Goal: Task Accomplishment & Management: Use online tool/utility

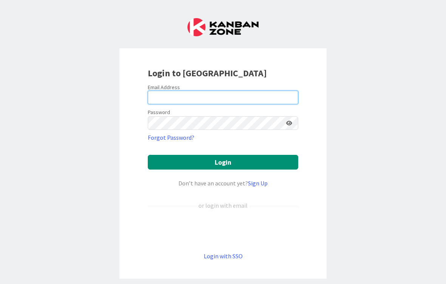
click at [187, 98] on input "email" at bounding box center [223, 98] width 150 height 14
type input "[PERSON_NAME][EMAIL_ADDRESS][DOMAIN_NAME]"
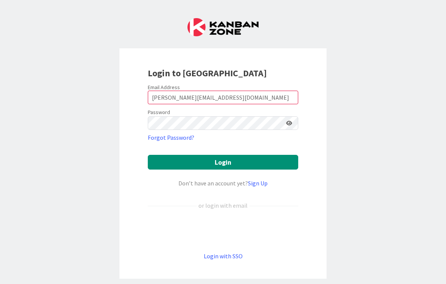
click at [223, 162] on button "Login" at bounding box center [223, 162] width 150 height 15
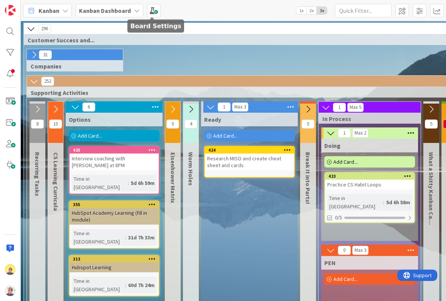
click at [149, 13] on span at bounding box center [154, 11] width 14 height 14
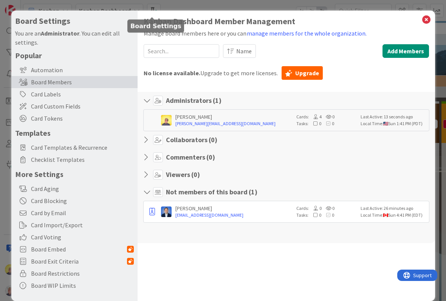
click at [369, 6] on div "Board Settings You are an Administrator . You can edit all settings. Popular Au…" at bounding box center [223, 150] width 446 height 301
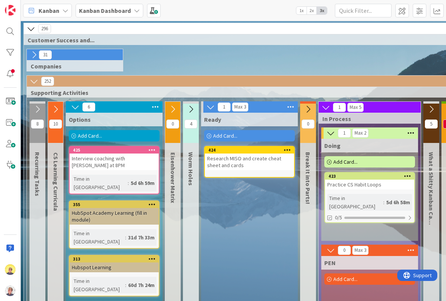
click at [8, 274] on img at bounding box center [10, 269] width 11 height 11
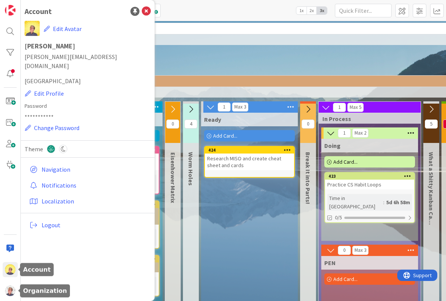
click at [15, 292] on img at bounding box center [10, 290] width 11 height 11
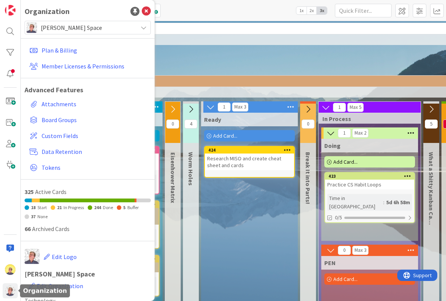
click at [67, 119] on span "Board Groups" at bounding box center [95, 119] width 106 height 9
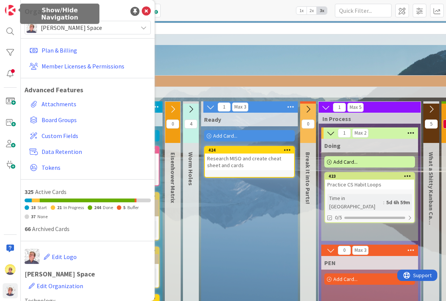
click at [8, 14] on img at bounding box center [10, 10] width 11 height 11
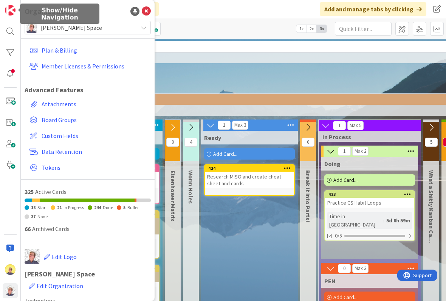
click at [413, 29] on span at bounding box center [420, 29] width 14 height 14
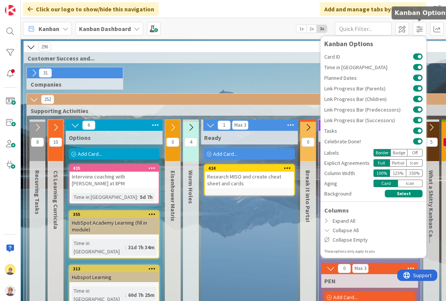
click at [268, 2] on div "Click our logo to show/hide this navigation Add and manage tabs by clicking" at bounding box center [233, 9] width 425 height 18
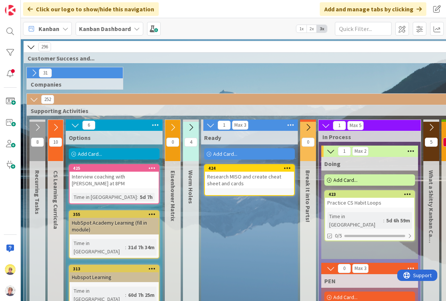
click at [122, 29] on b "Kanban Dashboard" at bounding box center [105, 29] width 52 height 8
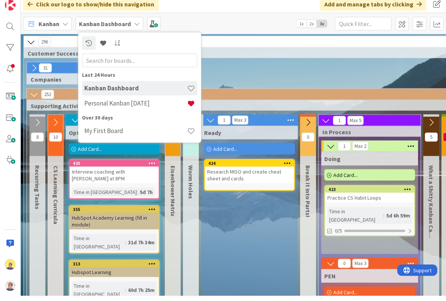
click at [150, 104] on h4 "Personal Kanban [DATE]" at bounding box center [135, 108] width 103 height 8
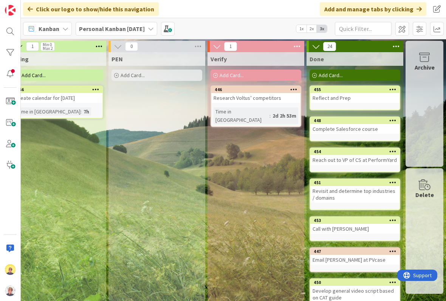
scroll to position [0, 626]
click at [403, 29] on span at bounding box center [402, 29] width 14 height 14
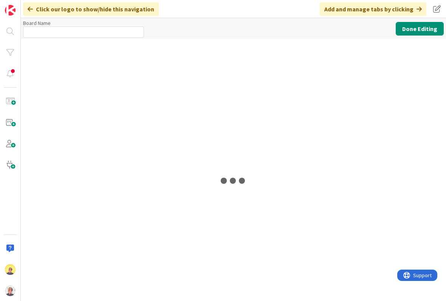
type input "Personal Kanban [DATE]"
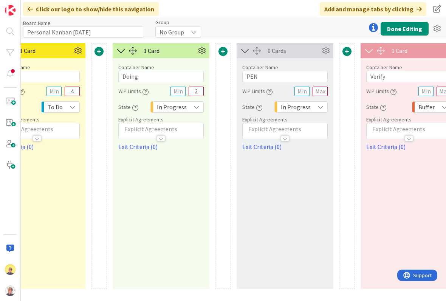
scroll to position [0, 798]
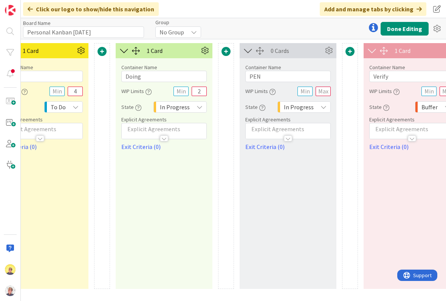
click at [226, 54] on span at bounding box center [225, 51] width 9 height 9
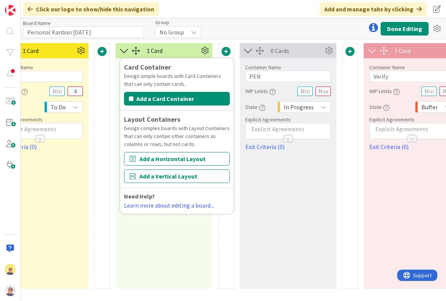
click at [169, 164] on button "Add a Horizontal Layout" at bounding box center [177, 159] width 106 height 14
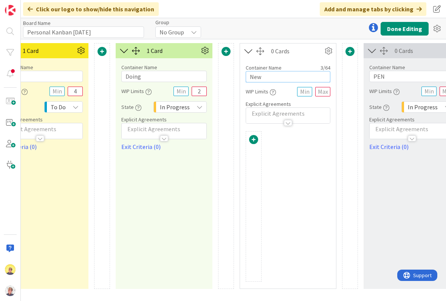
click at [275, 80] on input "New" at bounding box center [288, 76] width 85 height 11
type input "N"
type input "C"
type input "Docu: Learning and Next"
click at [252, 140] on span at bounding box center [253, 139] width 9 height 9
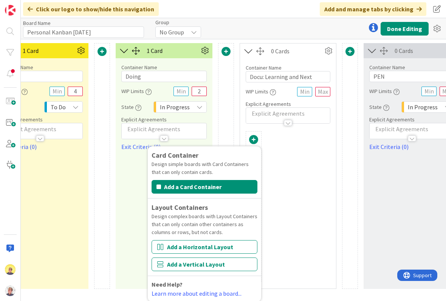
click at [175, 183] on button "Add a Card Container" at bounding box center [205, 187] width 106 height 14
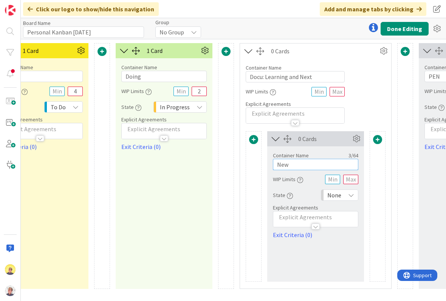
click at [303, 162] on input "New" at bounding box center [315, 164] width 85 height 11
type input "N"
type input "L"
type input "What I’m Learning"
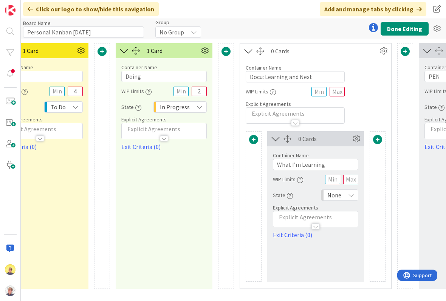
click at [376, 140] on span at bounding box center [377, 139] width 9 height 9
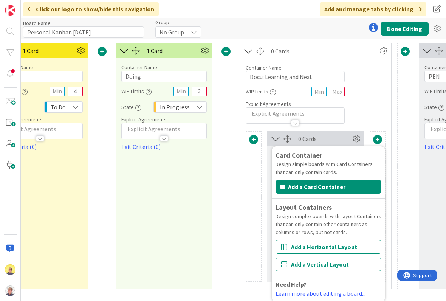
click at [333, 186] on button "Add a Card Container" at bounding box center [328, 187] width 106 height 14
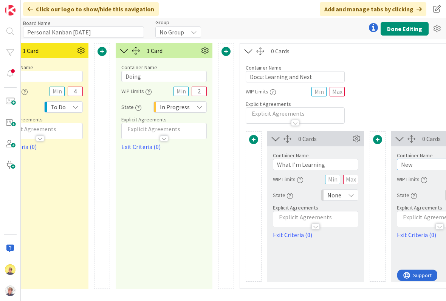
click at [415, 166] on input "New" at bounding box center [439, 164] width 85 height 11
type input "N"
type input "Next Steps"
click at [333, 60] on div "Container Name 23 / 64 Docu: Learning and Next" at bounding box center [295, 71] width 99 height 24
click at [122, 237] on div "1 Card Container Name 5 / 64 Doing WIP Limits 2 State In Progress Explicit Agre…" at bounding box center [164, 166] width 97 height 246
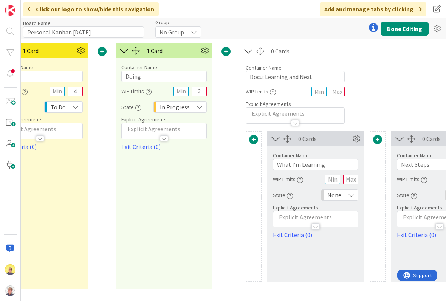
click at [356, 138] on icon at bounding box center [356, 138] width 11 height 11
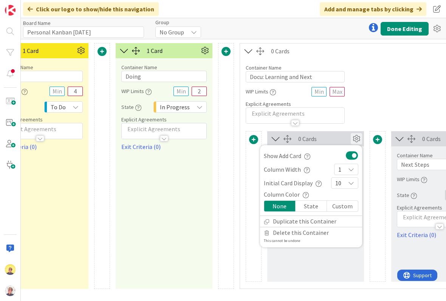
click at [376, 100] on div "Container Name 23 / 64 Docu: Learning and Next WIP Limits Explicit Agreements" at bounding box center [377, 91] width 275 height 65
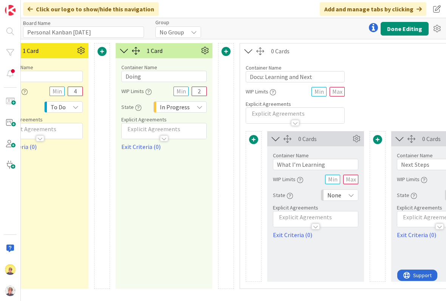
click at [246, 52] on icon at bounding box center [248, 51] width 12 height 10
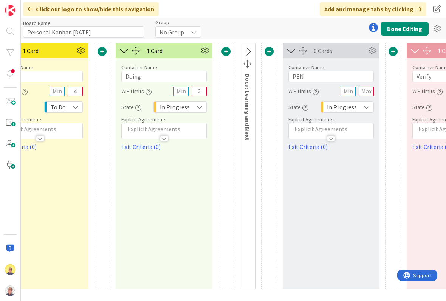
click at [246, 56] on icon at bounding box center [247, 52] width 12 height 10
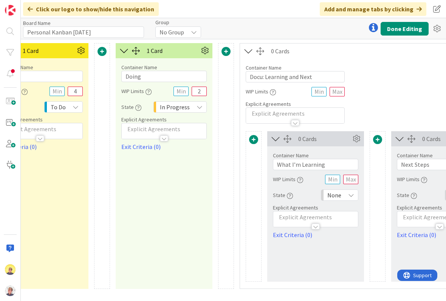
click at [440, 27] on icon at bounding box center [437, 29] width 14 height 14
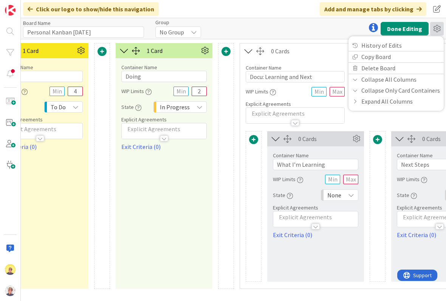
click at [302, 29] on div "Board Name 28 / 64 Personal Kanban [DATE] Group No Group Done Editing History o…" at bounding box center [233, 28] width 425 height 21
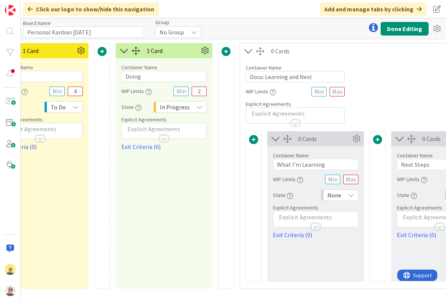
click at [256, 51] on button at bounding box center [248, 51] width 16 height 14
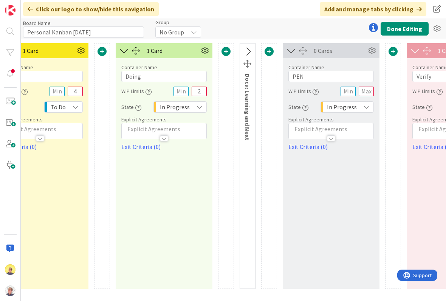
click at [244, 127] on div "Docu: Learning and Next" at bounding box center [248, 109] width 14 height 70
click at [247, 59] on button at bounding box center [247, 52] width 16 height 14
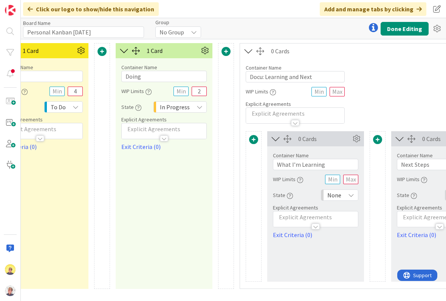
click at [295, 123] on div at bounding box center [295, 123] width 8 height 6
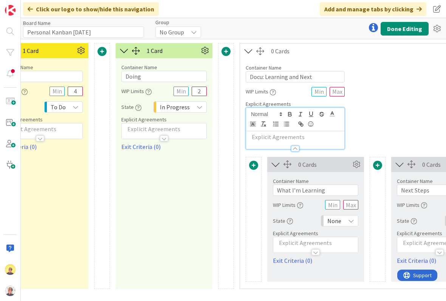
click at [290, 87] on div "WIP Limits" at bounding box center [295, 92] width 99 height 14
click at [286, 51] on div "0 Cards" at bounding box center [386, 50] width 231 height 9
click at [432, 9] on span at bounding box center [437, 9] width 14 height 14
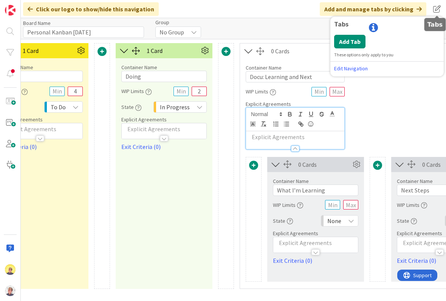
click at [270, 11] on div "Click our logo to show/hide this navigation Add and manage tabs by clicking Tab…" at bounding box center [233, 9] width 425 height 18
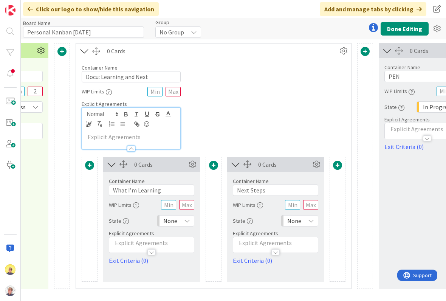
scroll to position [0, 963]
click at [341, 53] on icon at bounding box center [342, 50] width 11 height 11
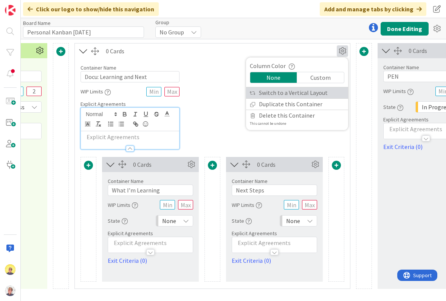
click at [314, 97] on link "Switch to a Vertical Layout" at bounding box center [297, 92] width 102 height 11
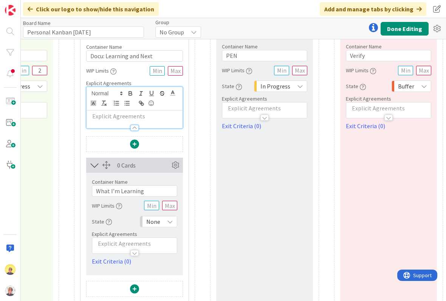
scroll to position [11, 957]
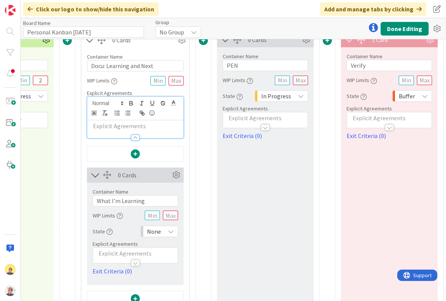
click at [136, 140] on div at bounding box center [135, 138] width 8 height 6
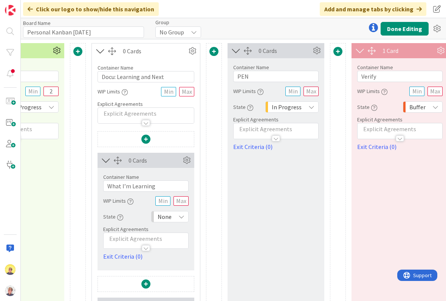
scroll to position [0, 946]
click at [187, 159] on icon at bounding box center [186, 160] width 11 height 11
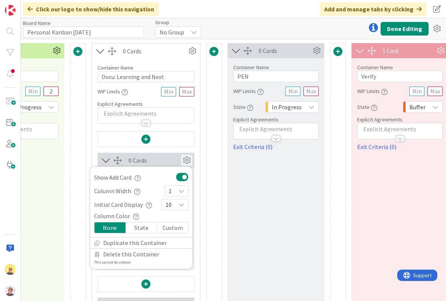
click at [178, 230] on div "Custom" at bounding box center [172, 227] width 31 height 11
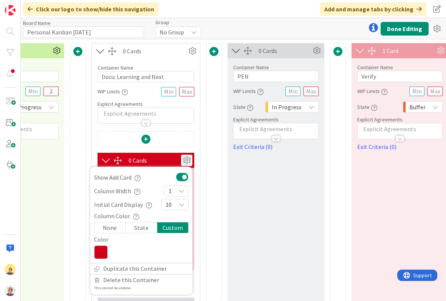
click at [101, 251] on icon at bounding box center [101, 252] width 14 height 14
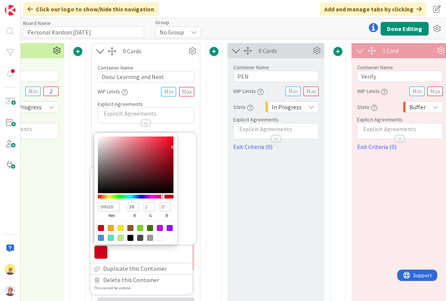
click at [141, 227] on div at bounding box center [140, 228] width 6 height 6
type input "7ED321"
type input "126"
type input "211"
type input "33"
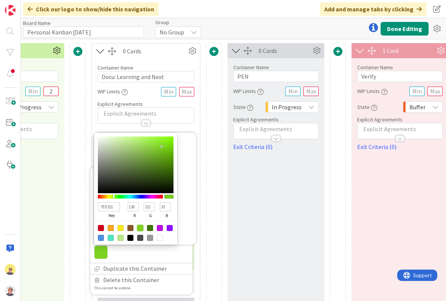
type input "82B549"
type input "130"
type input "181"
type input "73"
click at [161, 147] on div at bounding box center [162, 146] width 2 height 2
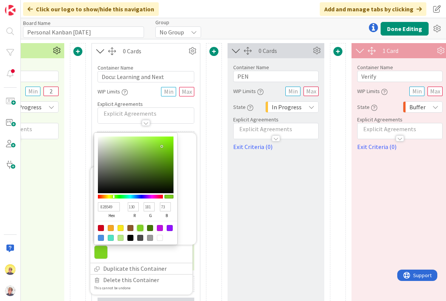
type input "81B348"
type input "129"
type input "179"
type input "72"
type input "9CCD63"
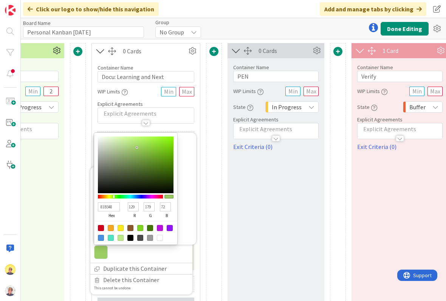
type input "156"
type input "205"
type input "99"
click at [137, 148] on div at bounding box center [137, 148] width 2 height 2
type input "9ACB62"
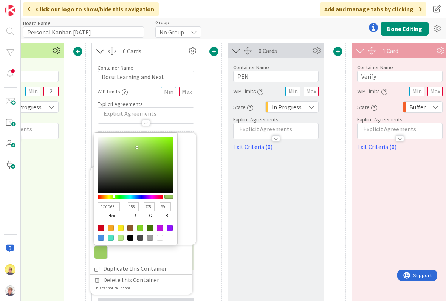
type input "154"
type input "203"
type input "98"
click at [217, 179] on div at bounding box center [214, 240] width 16 height 394
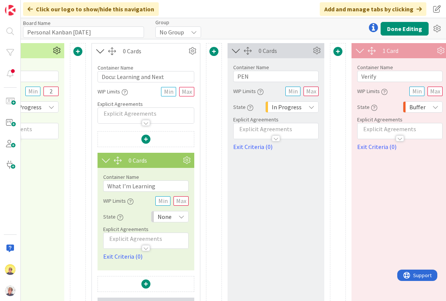
click at [191, 159] on icon at bounding box center [186, 160] width 11 height 11
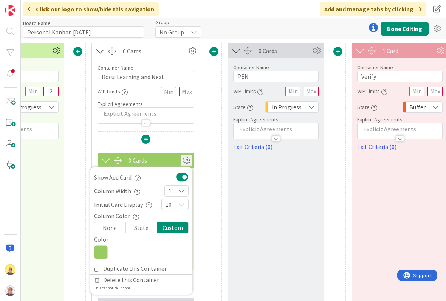
click at [102, 256] on icon at bounding box center [101, 252] width 14 height 14
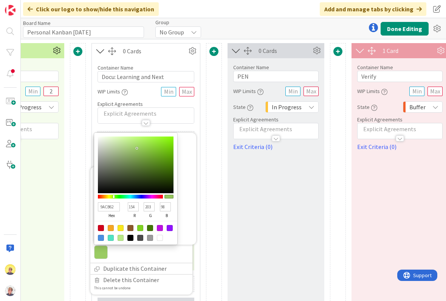
click at [149, 226] on div at bounding box center [150, 228] width 6 height 6
type input "417505"
type input "65"
type input "117"
type input "5"
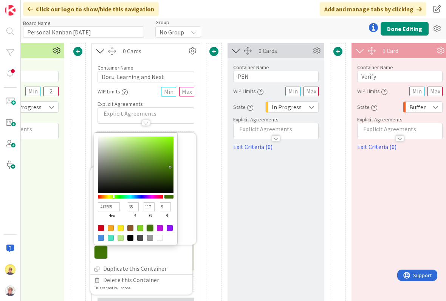
type input "4F7127"
type input "79"
type input "113"
type input "39"
click at [148, 168] on div at bounding box center [148, 168] width 2 height 2
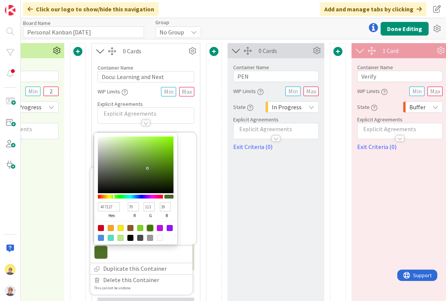
type input "4F7126"
type input "38"
type input "50870E"
type input "80"
type input "135"
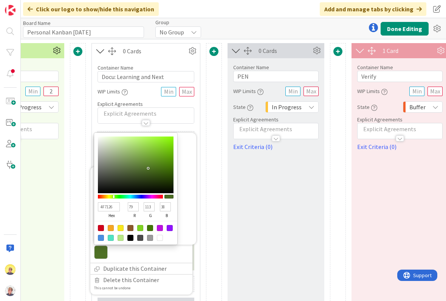
type input "14"
click at [165, 164] on div at bounding box center [166, 163] width 2 height 2
type input "4F850E"
type input "79"
type input "133"
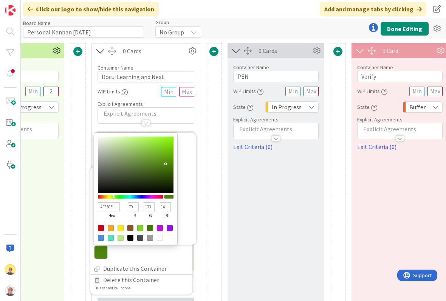
type input "172803"
type input "23"
type input "40"
type input "3"
click at [168, 185] on div at bounding box center [168, 184] width 2 height 2
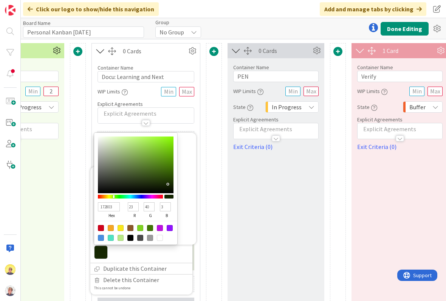
type input "162603"
type input "22"
type input "38"
type input "7EA74D"
type input "126"
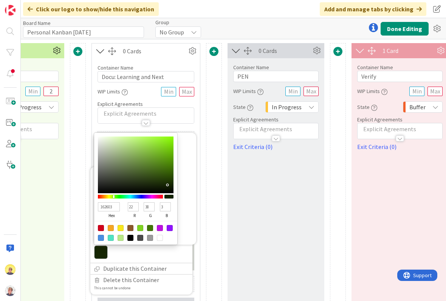
type input "167"
type input "77"
click at [139, 156] on div at bounding box center [139, 156] width 2 height 2
click at [214, 140] on div at bounding box center [214, 240] width 16 height 394
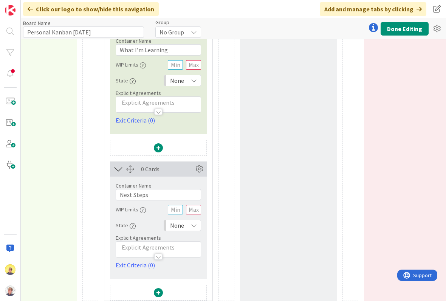
scroll to position [136, 935]
click at [201, 170] on icon at bounding box center [197, 169] width 11 height 11
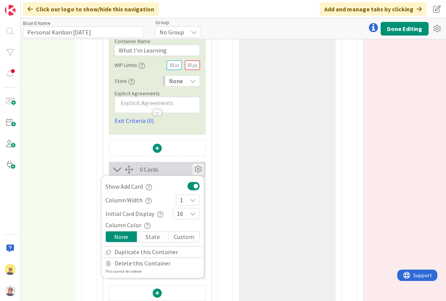
click at [189, 241] on div "Custom" at bounding box center [184, 236] width 31 height 11
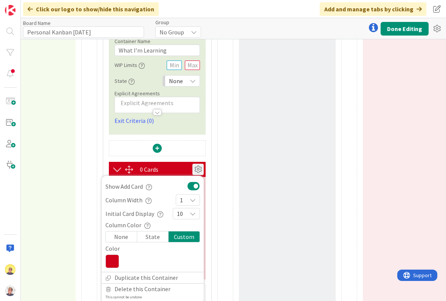
click at [115, 261] on icon at bounding box center [112, 261] width 14 height 14
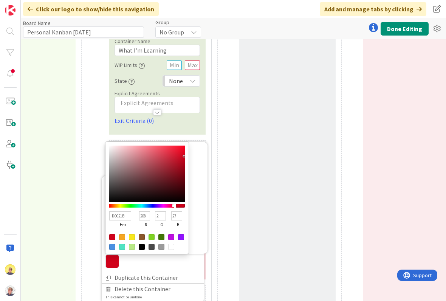
click at [164, 238] on div at bounding box center [161, 237] width 6 height 6
type input "417505"
type input "65"
type input "117"
type input "5"
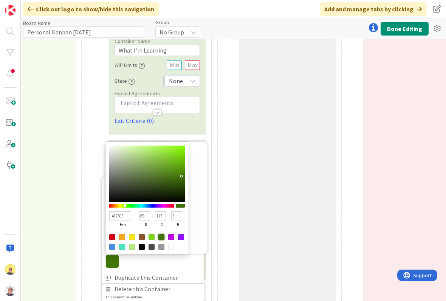
click at [227, 183] on div at bounding box center [225, 104] width 16 height 394
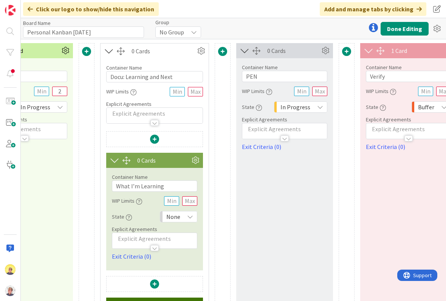
scroll to position [0, 938]
click at [198, 52] on icon at bounding box center [200, 50] width 11 height 11
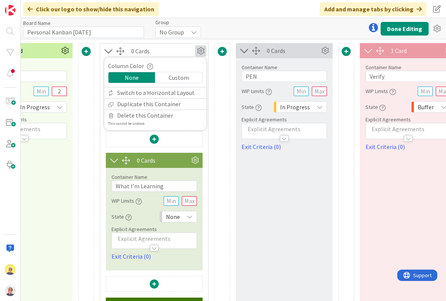
click at [183, 76] on div "Custom" at bounding box center [178, 77] width 47 height 11
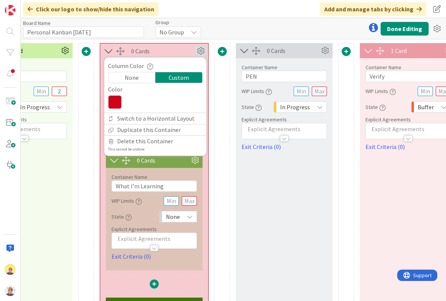
click at [116, 102] on icon at bounding box center [115, 102] width 14 height 14
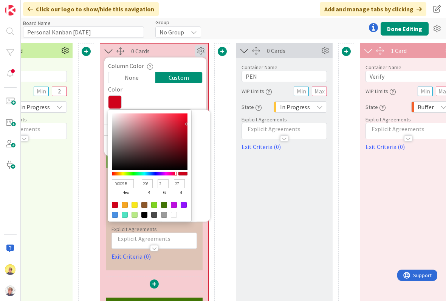
click at [114, 213] on div at bounding box center [115, 215] width 6 height 6
type input "4A90E2"
type input "74"
type input "144"
type input "226"
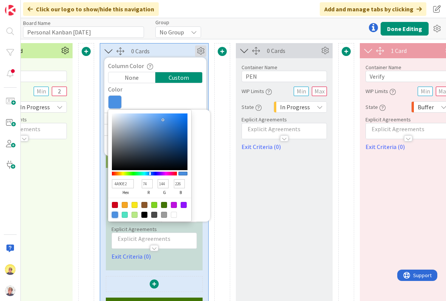
type input "658DBB"
type input "101"
type input "141"
type input "187"
click at [162, 121] on div at bounding box center [163, 120] width 2 height 2
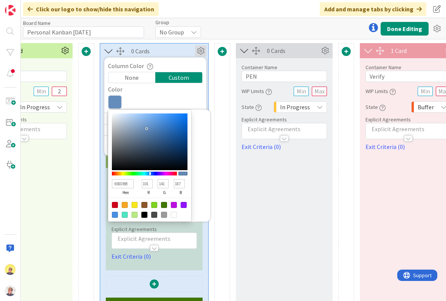
type input "8FB2DB"
type input "143"
type input "178"
type input "219"
click at [139, 121] on div at bounding box center [138, 122] width 2 height 2
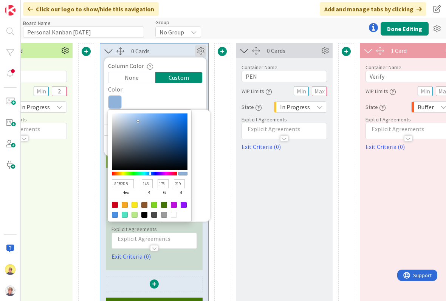
type input "8DB1DB"
type input "141"
type input "177"
click at [193, 79] on div "Custom" at bounding box center [178, 77] width 47 height 11
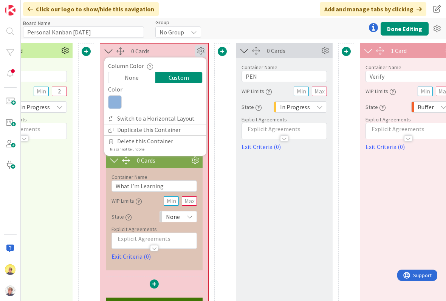
click at [223, 113] on div at bounding box center [222, 240] width 16 height 394
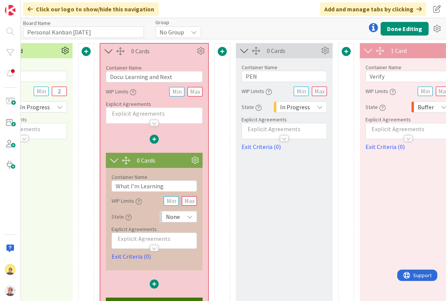
click at [203, 49] on icon at bounding box center [200, 50] width 11 height 11
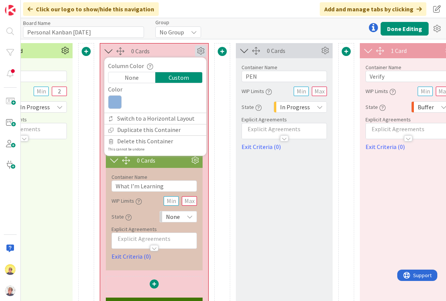
click at [113, 102] on icon at bounding box center [115, 102] width 14 height 14
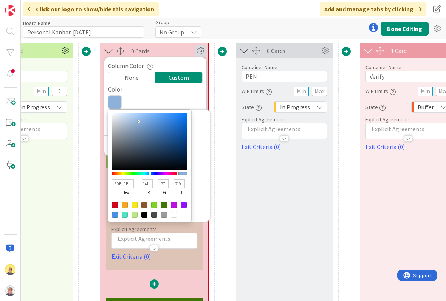
type input "4481C9"
type input "68"
type input "129"
type input "201"
click at [162, 126] on div at bounding box center [162, 126] width 2 height 2
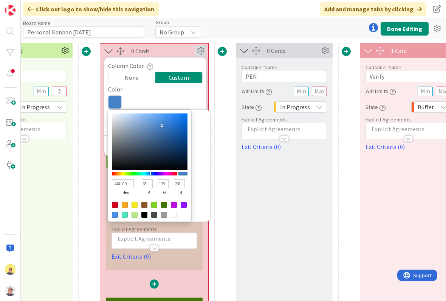
type input "4480C7"
type input "128"
type input "199"
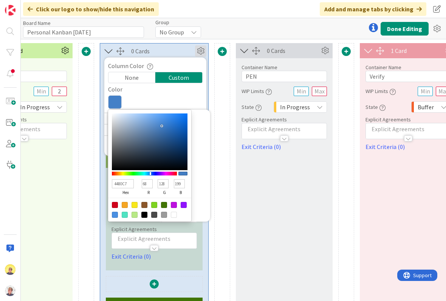
type input "9EC4F0"
type input "158"
type input "196"
type input "240"
click at [138, 117] on div at bounding box center [138, 117] width 2 height 2
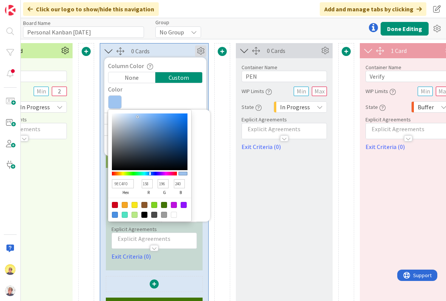
type input "9DC3EE"
type input "157"
type input "195"
type input "238"
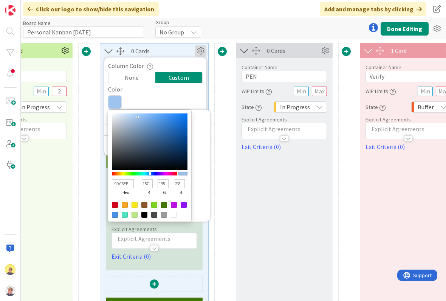
click at [230, 89] on div at bounding box center [222, 240] width 16 height 394
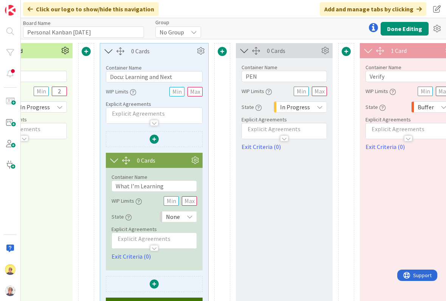
click at [404, 26] on button "Done Editing" at bounding box center [404, 29] width 48 height 14
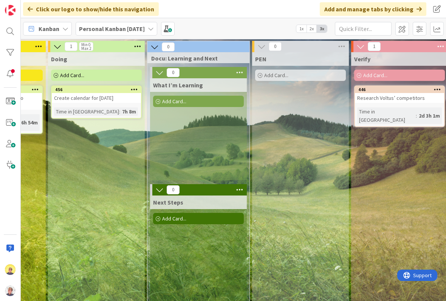
scroll to position [0, 588]
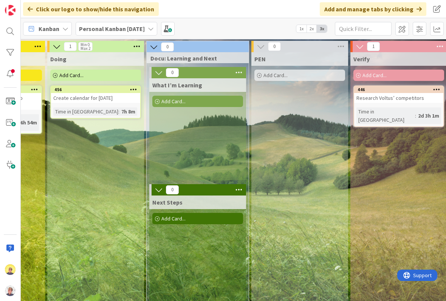
click at [397, 25] on span at bounding box center [402, 29] width 14 height 14
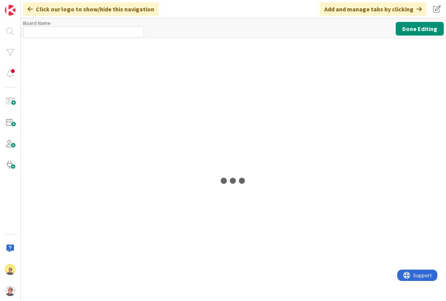
type input "Personal Kanban [DATE]"
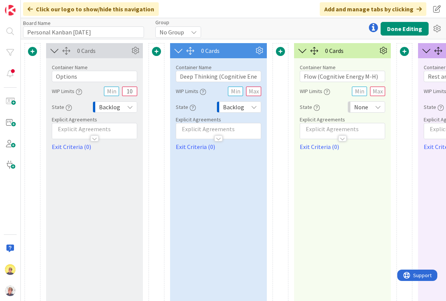
click at [260, 52] on icon at bounding box center [259, 50] width 11 height 11
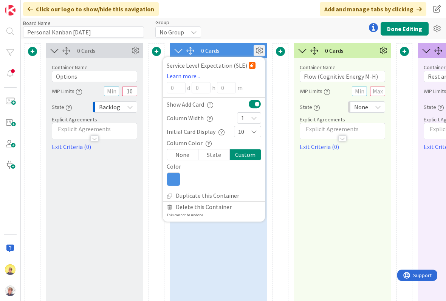
click at [257, 48] on icon at bounding box center [259, 50] width 11 height 11
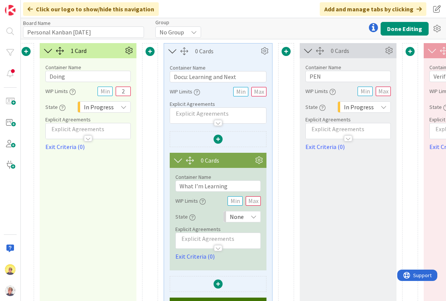
scroll to position [0, 875]
click at [263, 53] on icon at bounding box center [263, 50] width 11 height 11
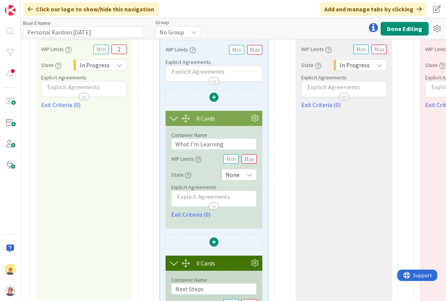
scroll to position [44, 878]
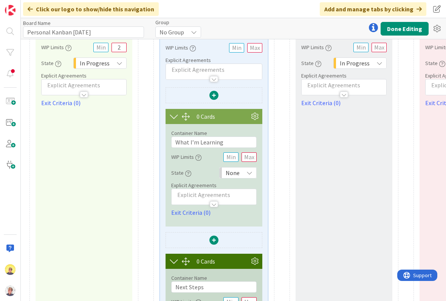
click at [255, 121] on icon at bounding box center [254, 116] width 11 height 11
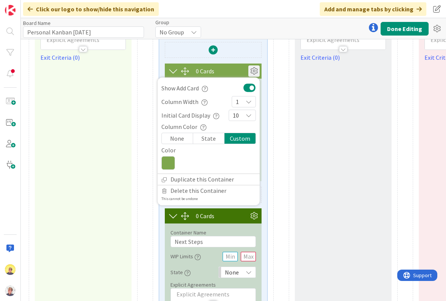
scroll to position [92, 879]
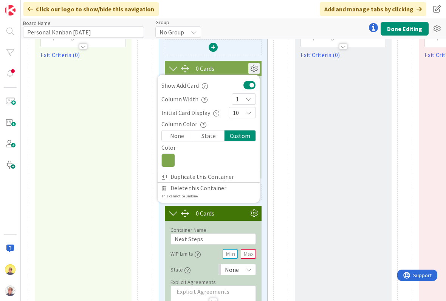
click at [201, 126] on icon "button" at bounding box center [203, 125] width 6 height 6
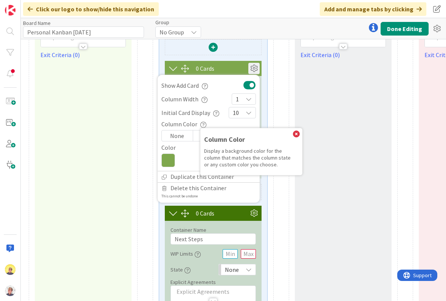
click at [286, 107] on div at bounding box center [281, 148] width 16 height 394
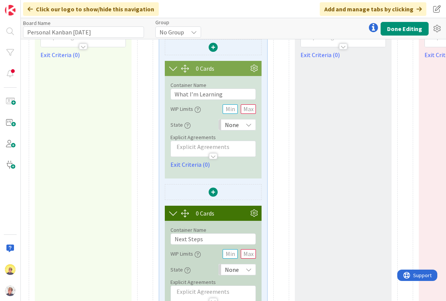
click at [250, 126] on icon at bounding box center [249, 125] width 6 height 6
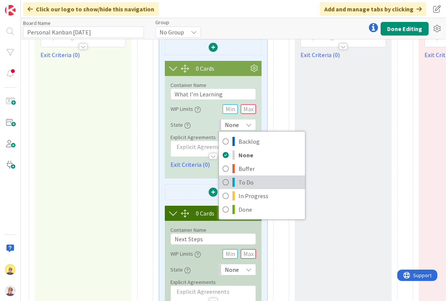
click at [249, 187] on span "To Do" at bounding box center [269, 181] width 63 height 11
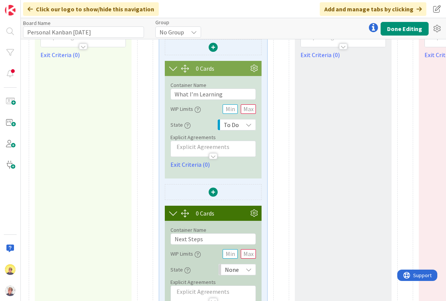
click at [248, 125] on icon at bounding box center [249, 125] width 6 height 6
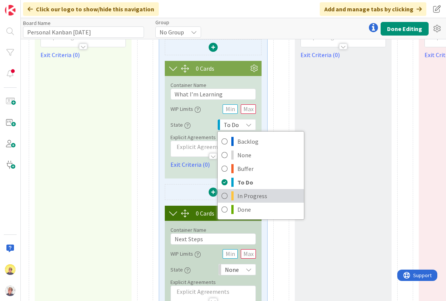
click at [260, 199] on span "In Progress" at bounding box center [268, 195] width 63 height 11
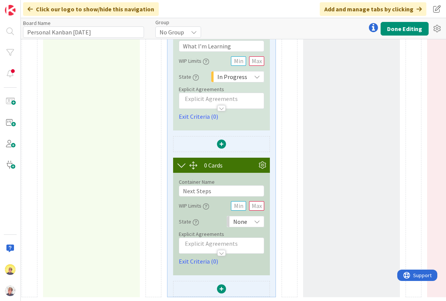
scroll to position [140, 870]
click at [259, 221] on icon at bounding box center [257, 221] width 6 height 6
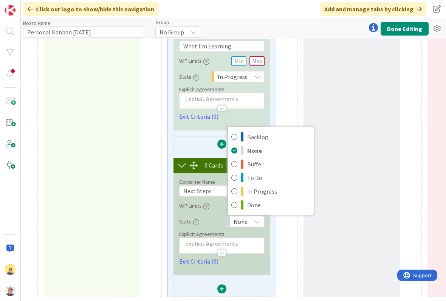
click at [275, 194] on span "In Progress" at bounding box center [278, 191] width 63 height 11
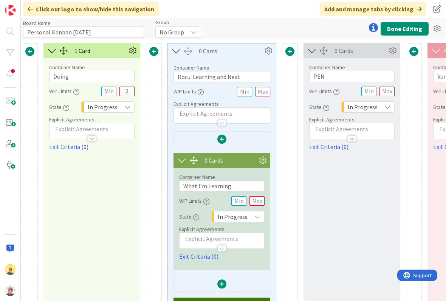
scroll to position [0, 870]
click at [260, 204] on input "text" at bounding box center [256, 200] width 15 height 9
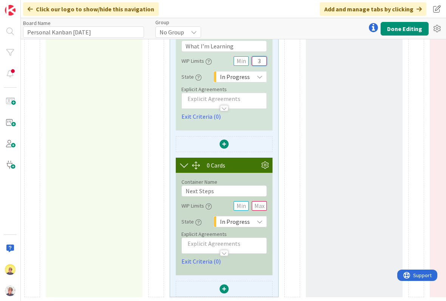
scroll to position [140, 868]
type input "3"
click at [265, 204] on input "text" at bounding box center [259, 205] width 15 height 9
type input "3"
click at [245, 99] on p at bounding box center [224, 98] width 77 height 9
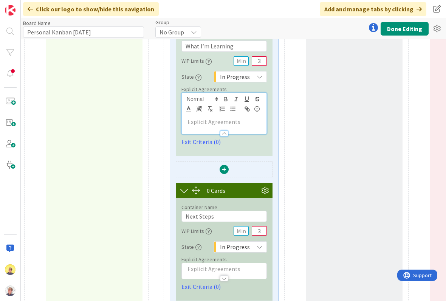
click at [201, 120] on p at bounding box center [224, 122] width 77 height 9
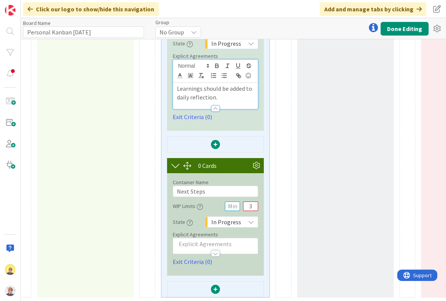
scroll to position [173, 878]
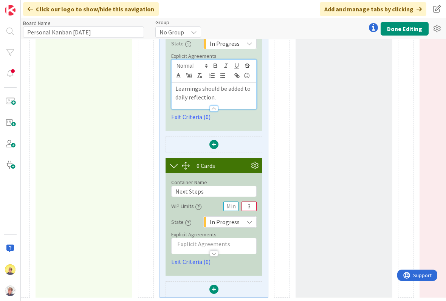
click at [206, 244] on p at bounding box center [213, 244] width 77 height 9
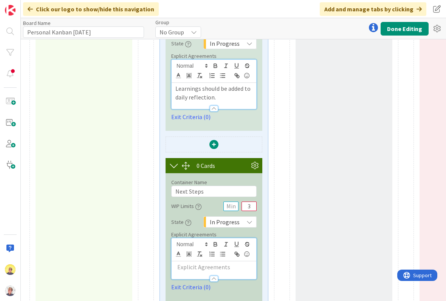
click at [194, 266] on p at bounding box center [213, 267] width 77 height 9
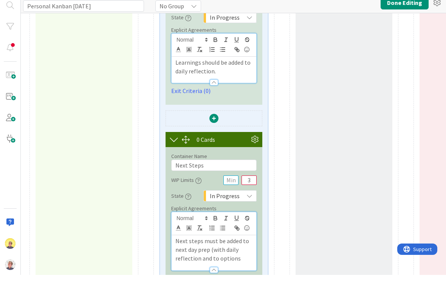
click at [197, 263] on p "Next steps must be added to next day prep (with daily reflection and to options" at bounding box center [213, 276] width 77 height 26
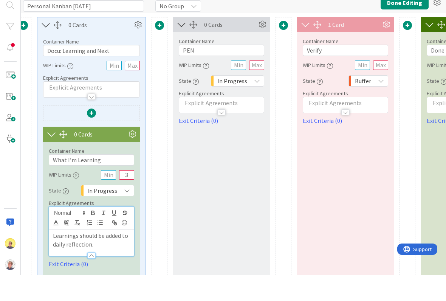
scroll to position [0, 1015]
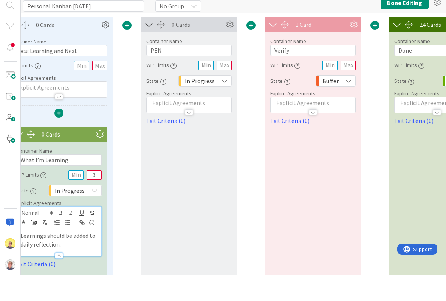
click at [395, 22] on button "Done Editing" at bounding box center [404, 29] width 48 height 14
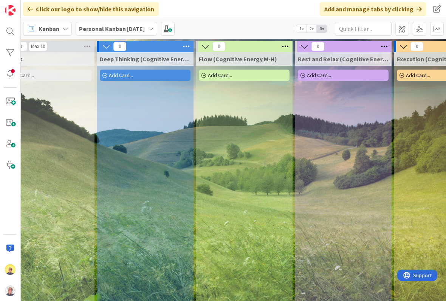
scroll to position [0, 22]
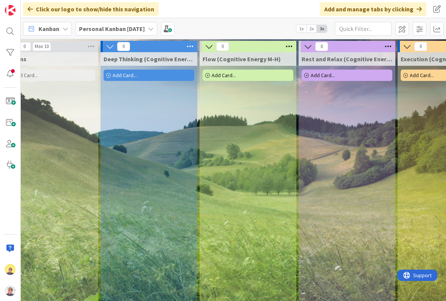
click at [398, 28] on span at bounding box center [402, 29] width 14 height 14
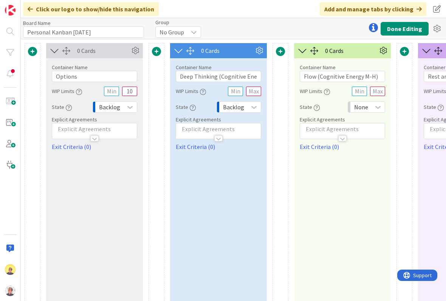
click at [138, 52] on icon at bounding box center [135, 50] width 11 height 11
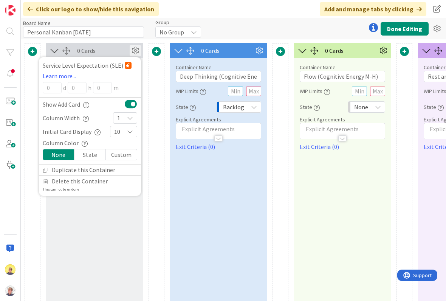
click at [126, 156] on div "Custom" at bounding box center [121, 154] width 31 height 11
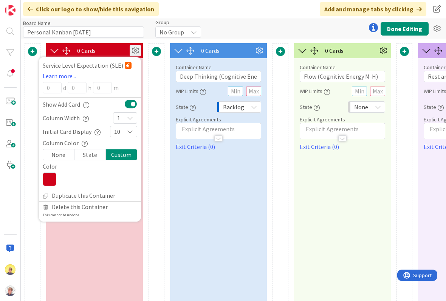
click at [69, 250] on div "0 Cards Service Level Expectation (SLE) Learn more... 0 d 0 h 0 m Show Add Card…" at bounding box center [94, 240] width 97 height 394
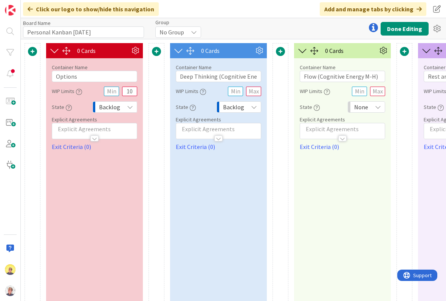
click at [132, 53] on icon at bounding box center [135, 50] width 11 height 11
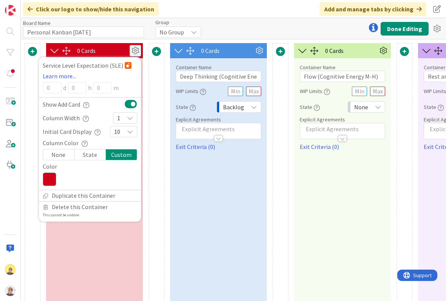
scroll to position [0, 0]
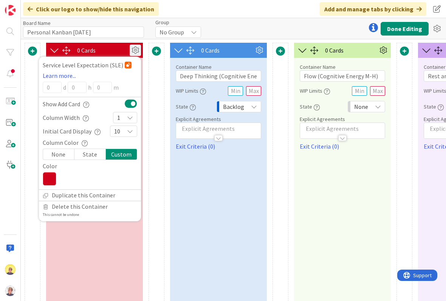
click at [51, 181] on icon at bounding box center [50, 179] width 14 height 14
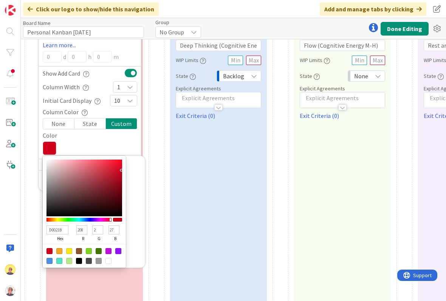
scroll to position [31, 0]
click at [119, 252] on div at bounding box center [118, 251] width 6 height 6
type input "9013FE"
type input "144"
type input "19"
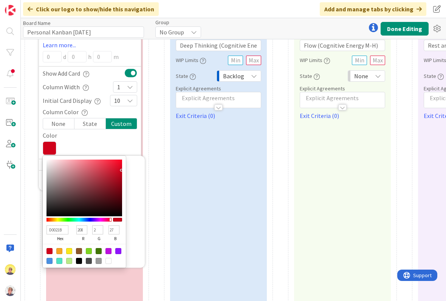
type input "254"
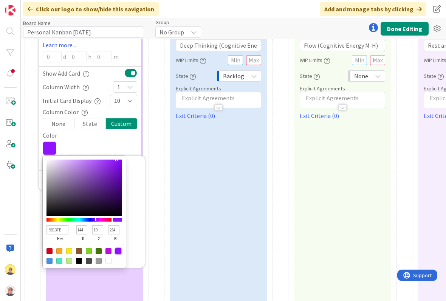
type input "AF88D1"
type input "175"
type input "136"
type input "209"
click at [73, 170] on div at bounding box center [73, 170] width 2 height 2
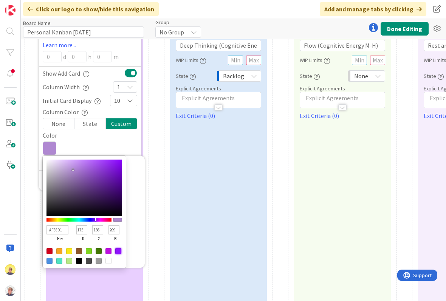
type input "AE87CF"
type input "174"
type input "135"
type input "207"
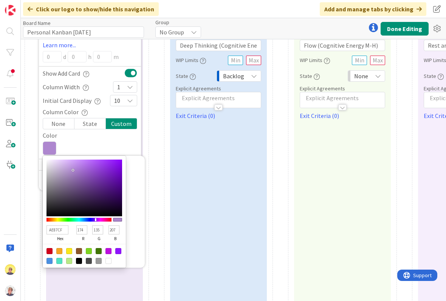
click at [159, 204] on div at bounding box center [156, 209] width 16 height 394
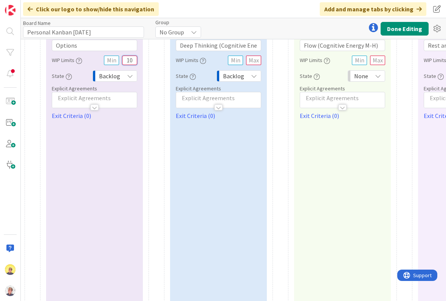
click at [133, 64] on input "10" at bounding box center [129, 60] width 15 height 9
type input "1"
click at [129, 180] on div "0 Cards Service Level Expectation (SLE) Learn more... 0 d 0 h 0 m Show Add Card…" at bounding box center [94, 209] width 97 height 394
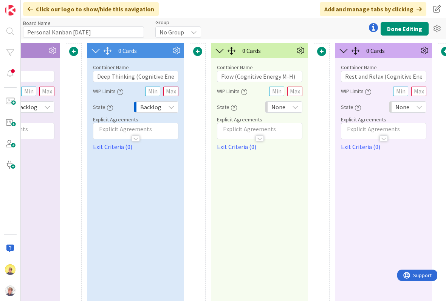
scroll to position [0, 83]
click at [297, 103] on div "None" at bounding box center [282, 106] width 37 height 11
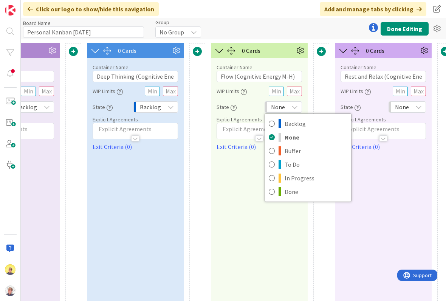
click at [171, 102] on div "Backlog" at bounding box center [155, 106] width 45 height 11
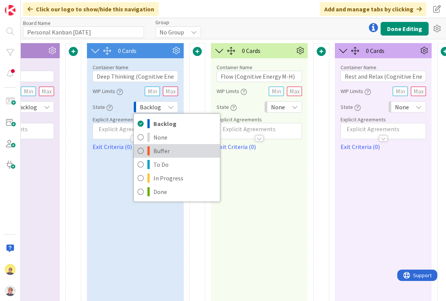
click at [154, 150] on link "Buffer" at bounding box center [177, 151] width 86 height 14
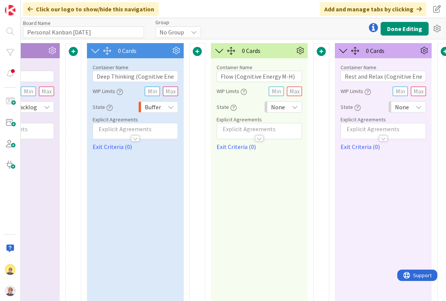
click at [293, 105] on icon at bounding box center [295, 107] width 6 height 6
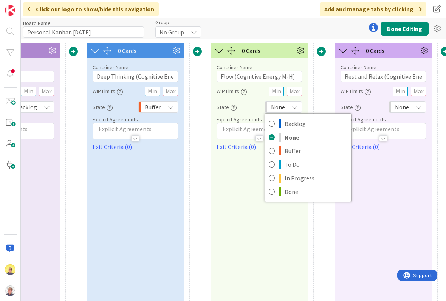
click at [283, 152] on link "Buffer" at bounding box center [308, 151] width 86 height 14
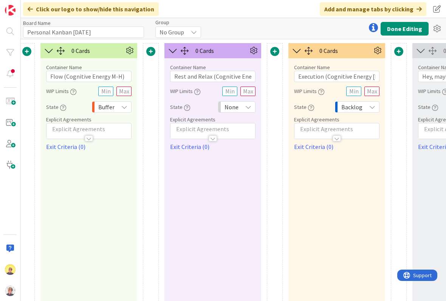
scroll to position [0, 253]
click at [250, 105] on icon at bounding box center [249, 107] width 6 height 6
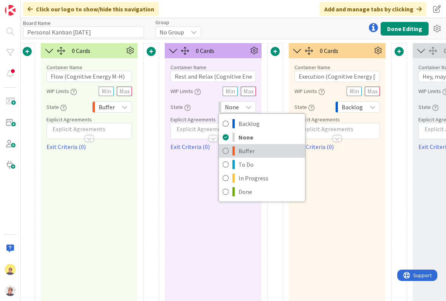
click at [239, 150] on span "Buffer" at bounding box center [269, 150] width 63 height 11
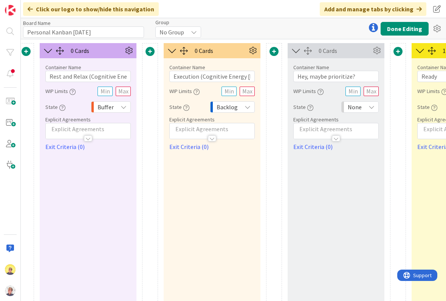
scroll to position [0, 381]
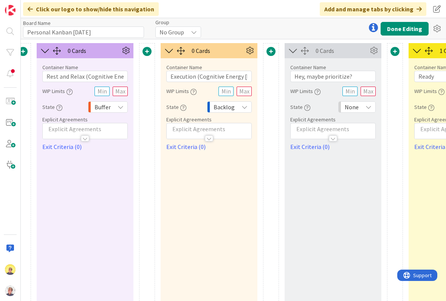
click at [245, 104] on icon at bounding box center [244, 107] width 6 height 6
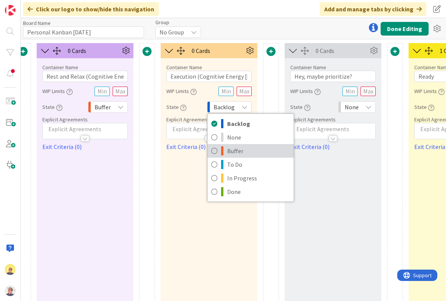
click at [227, 150] on link "Buffer" at bounding box center [250, 151] width 86 height 14
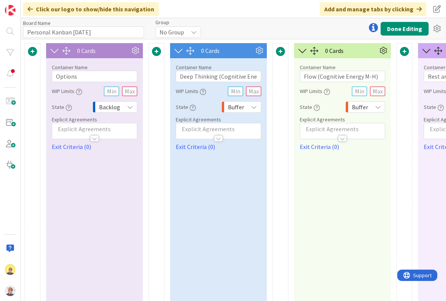
scroll to position [0, 0]
click at [137, 46] on icon at bounding box center [135, 50] width 11 height 11
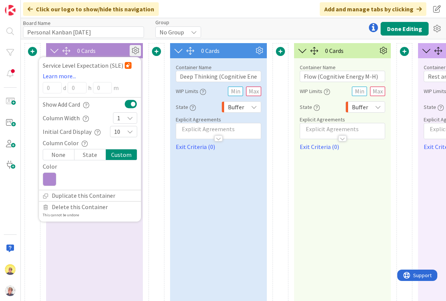
click at [48, 175] on icon at bounding box center [50, 179] width 14 height 14
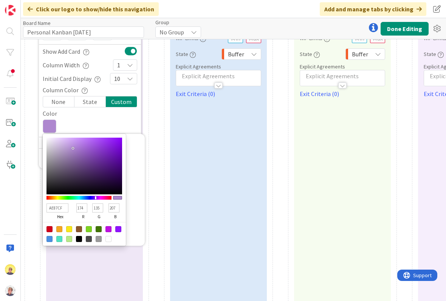
scroll to position [54, 0]
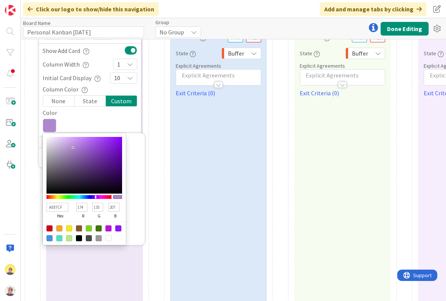
click at [51, 238] on div at bounding box center [49, 238] width 6 height 6
type input "4A90E2"
type input "74"
type input "144"
type input "226"
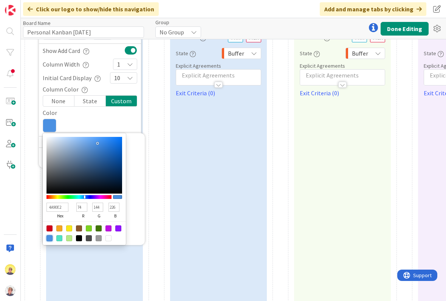
type input "11509B"
type input "17"
type input "80"
type input "155"
click at [114, 159] on div at bounding box center [114, 159] width 2 height 2
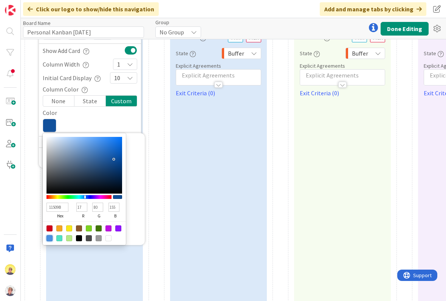
type input "114F99"
type input "79"
type input "153"
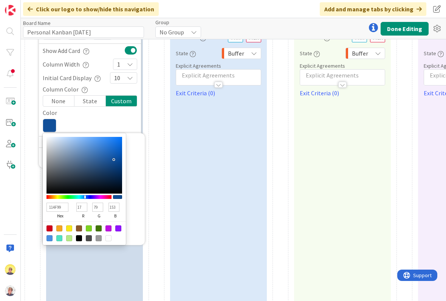
type input "3066A7"
type input "48"
type input "102"
type input "167"
click at [101, 157] on div at bounding box center [101, 157] width 2 height 2
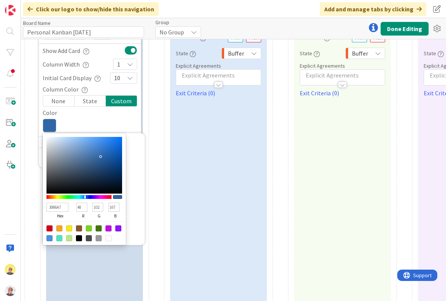
type input "2F64A5"
type input "47"
type input "100"
type input "165"
type input "376296"
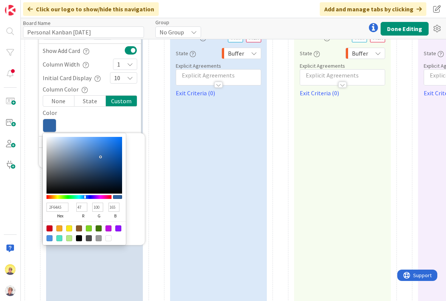
type input "55"
type input "98"
type input "150"
click at [94, 160] on div at bounding box center [95, 160] width 2 height 2
click at [150, 108] on div at bounding box center [156, 186] width 16 height 394
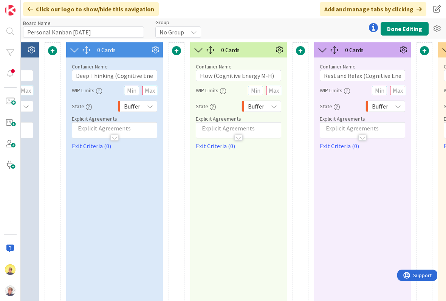
scroll to position [1, 102]
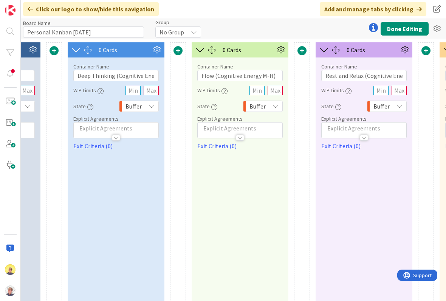
click at [97, 127] on p at bounding box center [115, 128] width 77 height 9
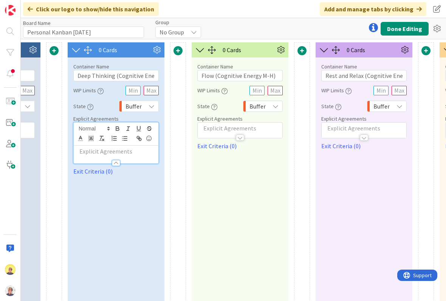
click at [94, 152] on p at bounding box center [115, 151] width 77 height 9
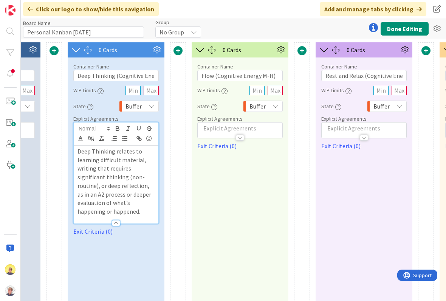
click at [186, 181] on div at bounding box center [178, 239] width 16 height 394
click at [222, 133] on div at bounding box center [240, 134] width 85 height 8
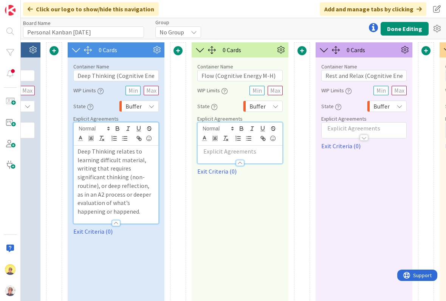
click at [211, 148] on p at bounding box center [239, 151] width 77 height 9
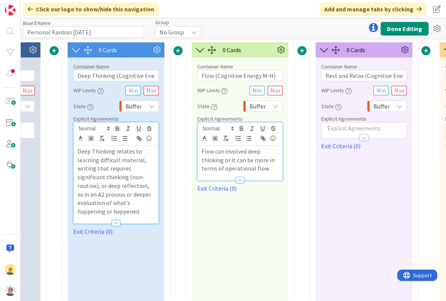
click at [263, 147] on div "Flow can involved deep thinking or it can be more in terms of operational flow" at bounding box center [240, 162] width 85 height 35
click at [262, 149] on p "Flow can involved deep thinking or it can be more in terms of operational flow" at bounding box center [239, 160] width 77 height 26
click at [255, 167] on p "Flow can involve flow of thought, can be more in terms of operational flow" at bounding box center [239, 160] width 77 height 26
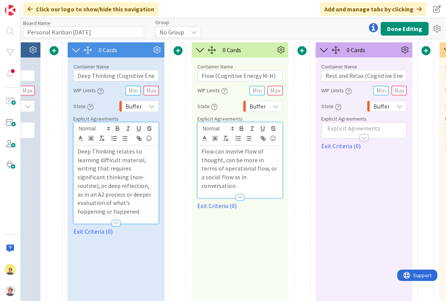
click at [342, 127] on p at bounding box center [363, 128] width 77 height 9
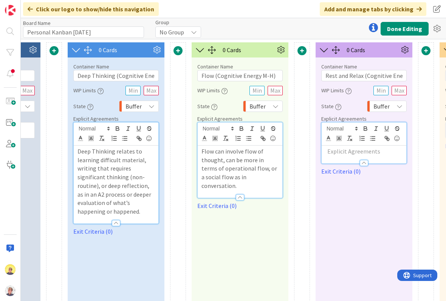
click at [338, 146] on div at bounding box center [364, 154] width 85 height 18
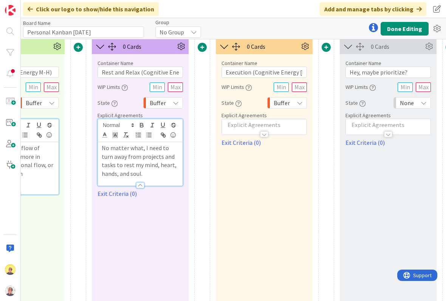
scroll to position [3, 327]
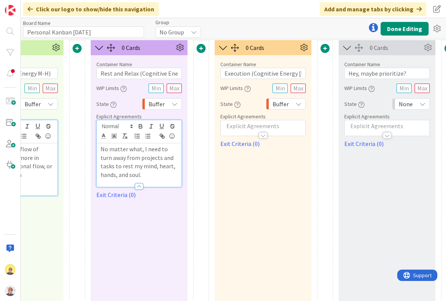
click at [237, 125] on p at bounding box center [262, 126] width 77 height 9
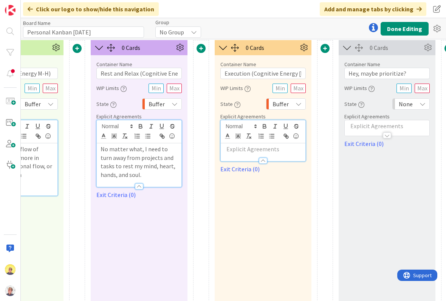
click at [236, 150] on p at bounding box center [262, 149] width 77 height 9
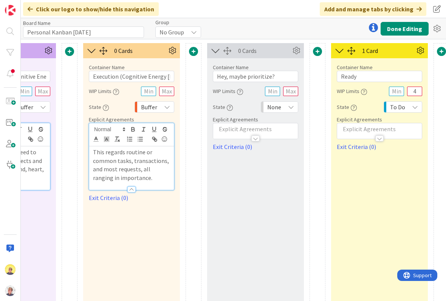
scroll to position [0, 459]
click at [299, 48] on icon at bounding box center [295, 50] width 11 height 11
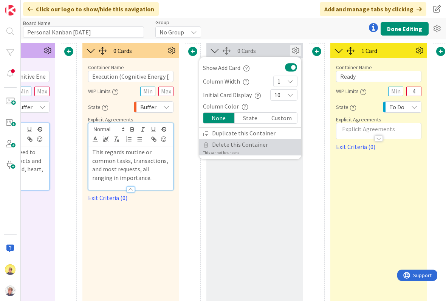
click at [249, 150] on link "Delete this Container This cannot be undone" at bounding box center [250, 147] width 102 height 16
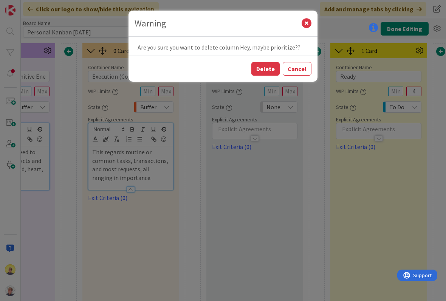
click at [272, 72] on button "Delete" at bounding box center [265, 69] width 28 height 14
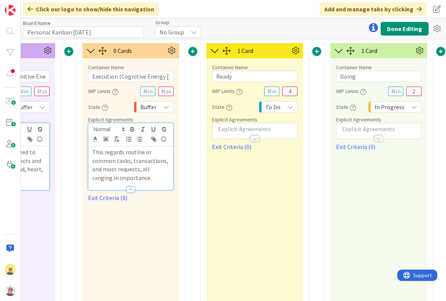
click at [187, 48] on div at bounding box center [192, 52] width 15 height 10
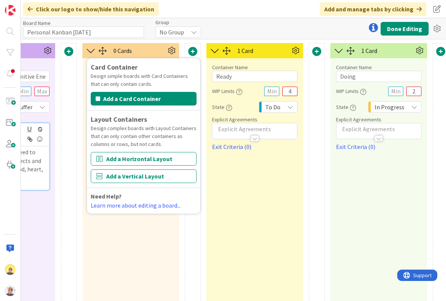
click at [404, 30] on button "Done Editing" at bounding box center [404, 29] width 48 height 14
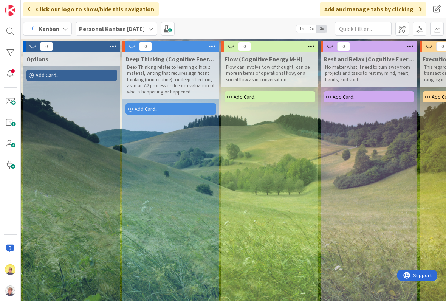
click at [157, 33] on div "Personal Kanban [DATE]" at bounding box center [117, 29] width 82 height 14
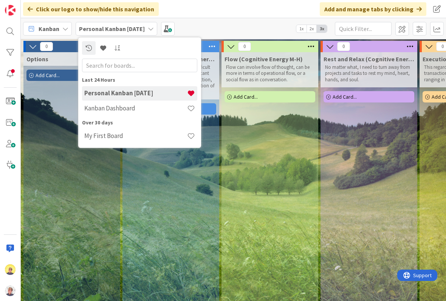
click at [136, 113] on div "Kanban Dashboard" at bounding box center [139, 108] width 115 height 14
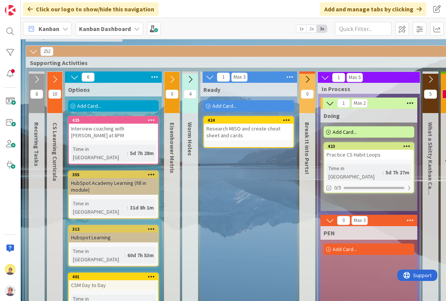
scroll to position [53, 1]
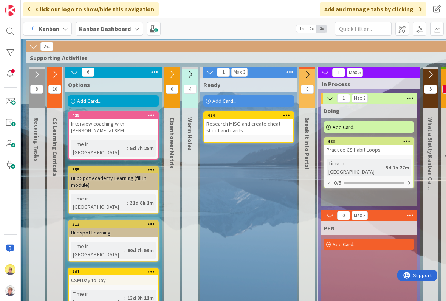
click at [173, 192] on div "0 Eisenhower Matrix" at bounding box center [171, 279] width 15 height 425
click at [169, 205] on div "0 Eisenhower Matrix" at bounding box center [171, 279] width 15 height 425
click at [169, 70] on icon at bounding box center [172, 74] width 8 height 8
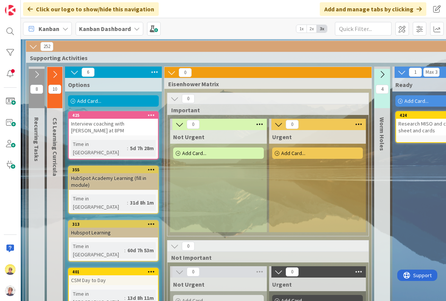
click at [99, 29] on b "Kanban Dashboard" at bounding box center [105, 29] width 52 height 8
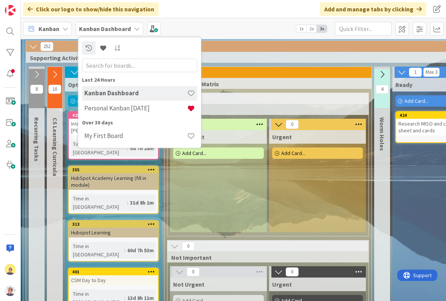
click at [101, 104] on div "Personal Kanban [DATE]" at bounding box center [139, 108] width 115 height 14
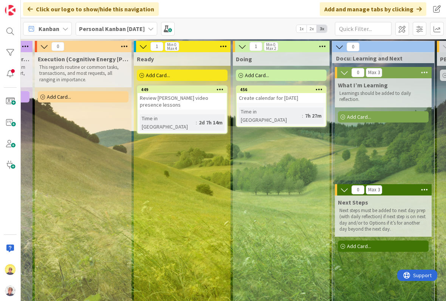
scroll to position [0, 386]
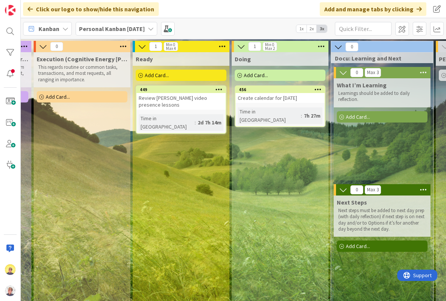
click at [401, 28] on span at bounding box center [402, 29] width 14 height 14
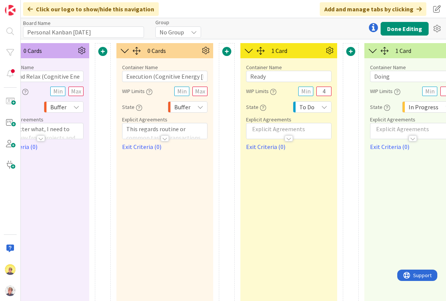
scroll to position [0, 425]
click at [223, 47] on span at bounding box center [226, 51] width 9 height 9
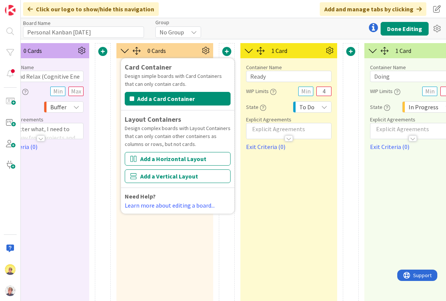
click at [144, 177] on button "Add a Vertical Layout" at bounding box center [178, 176] width 106 height 14
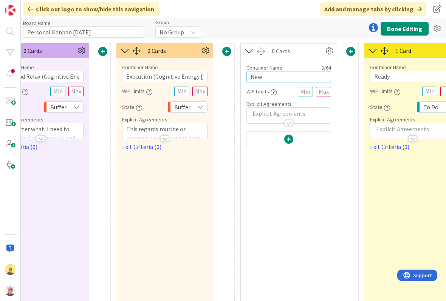
click at [267, 74] on input "New" at bounding box center [288, 76] width 85 height 11
type input "N"
type input "Prioritization Matrices"
click at [289, 135] on span at bounding box center [288, 139] width 9 height 9
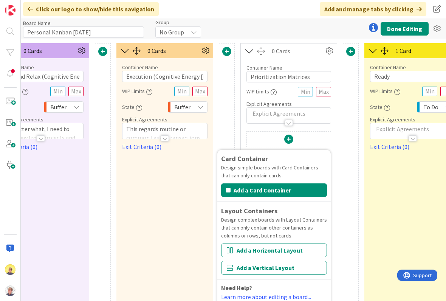
click at [244, 268] on button "Add a Vertical Layout" at bounding box center [274, 268] width 106 height 14
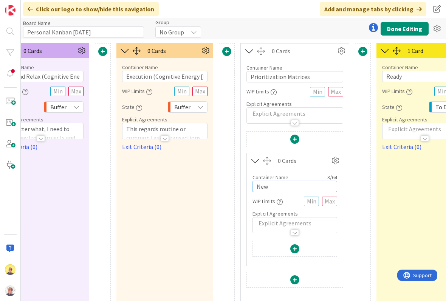
click at [266, 188] on input "New" at bounding box center [294, 186] width 85 height 11
type input "N"
type input "[PERSON_NAME]"
click at [305, 256] on div at bounding box center [295, 249] width 84 height 17
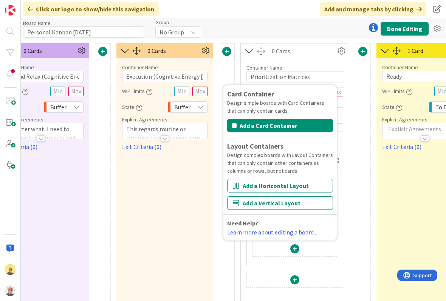
click at [365, 183] on div at bounding box center [363, 240] width 16 height 394
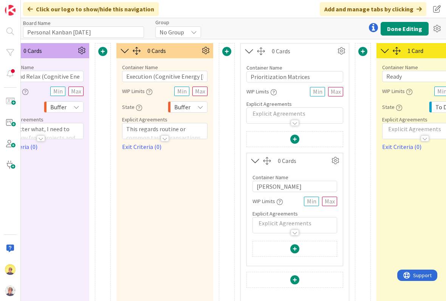
click at [298, 248] on span at bounding box center [294, 248] width 9 height 9
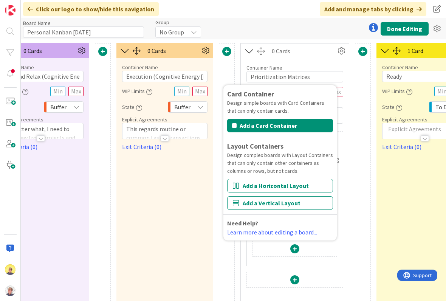
click at [250, 184] on button "Add a Horizontal Layout" at bounding box center [280, 186] width 106 height 14
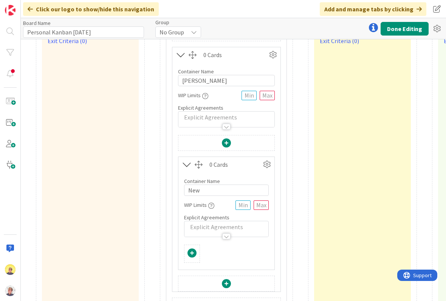
scroll to position [107, 500]
click at [268, 162] on icon at bounding box center [266, 163] width 11 height 11
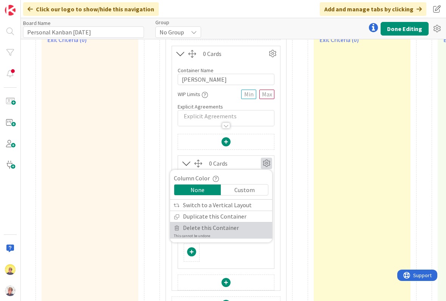
click at [193, 231] on span "Delete this Container" at bounding box center [211, 227] width 56 height 11
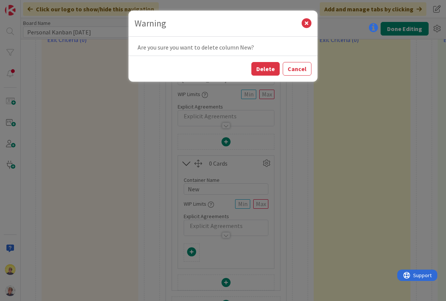
click at [274, 67] on button "Delete" at bounding box center [265, 69] width 28 height 14
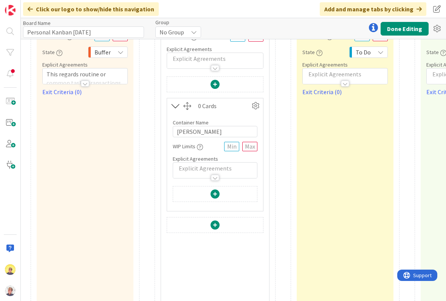
click at [215, 251] on div "Card Container Design simple boards with Card Containers that can only contain …" at bounding box center [215, 228] width 97 height 305
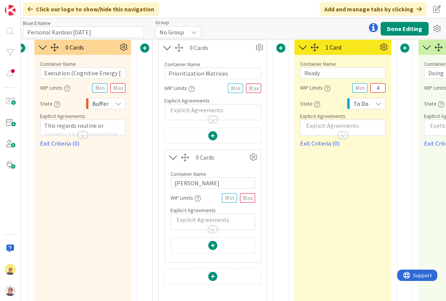
scroll to position [4, 507]
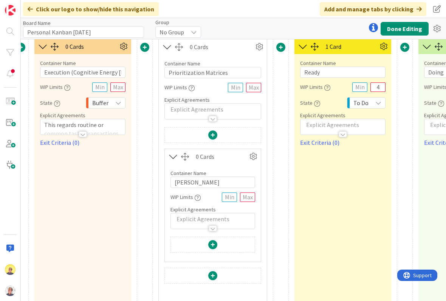
click at [249, 153] on icon at bounding box center [252, 156] width 11 height 11
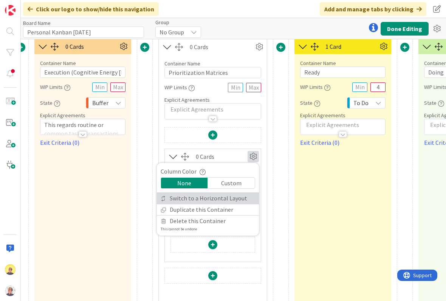
click at [230, 200] on link "Switch to a Horizontal Layout" at bounding box center [208, 198] width 102 height 11
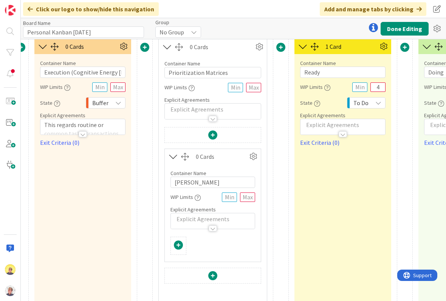
click at [182, 244] on span at bounding box center [178, 244] width 9 height 9
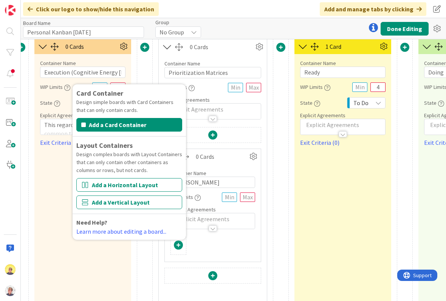
click at [115, 123] on button "Add a Card Container" at bounding box center [129, 125] width 106 height 14
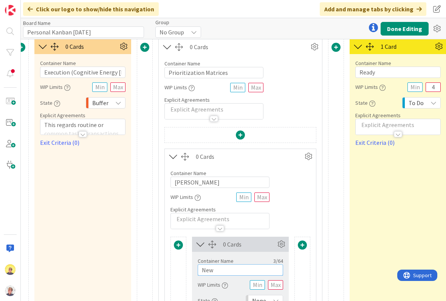
click at [215, 267] on input "New" at bounding box center [240, 269] width 85 height 11
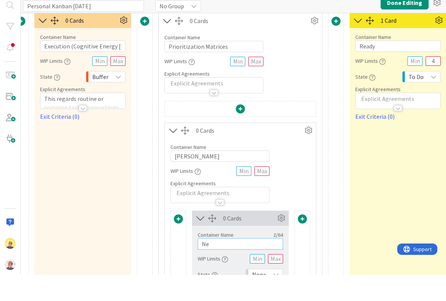
type input "N"
type input "Non-Urgent / Unimportant"
click at [301, 240] on span at bounding box center [302, 244] width 9 height 9
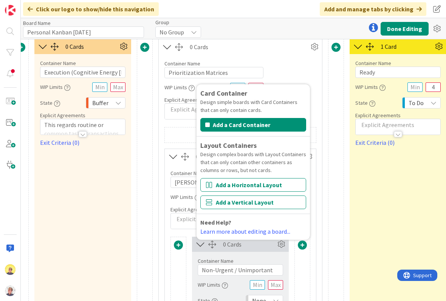
click at [224, 124] on button "Add a Card Container" at bounding box center [253, 125] width 106 height 14
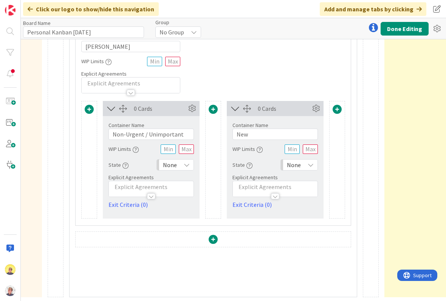
scroll to position [140, 597]
click at [258, 134] on input "New" at bounding box center [274, 133] width 85 height 11
type input "N"
type input "Urgent / Unimportant"
click at [337, 110] on span at bounding box center [337, 109] width 9 height 9
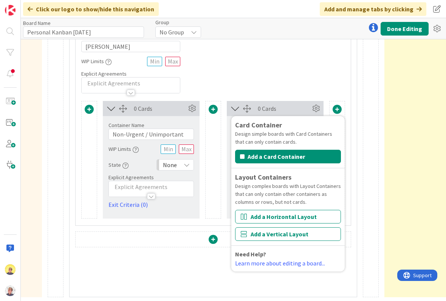
click at [262, 154] on button "Add a Card Container" at bounding box center [288, 157] width 106 height 14
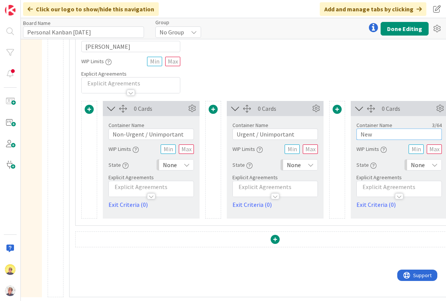
click at [373, 132] on input "New" at bounding box center [398, 133] width 85 height 11
type input "N"
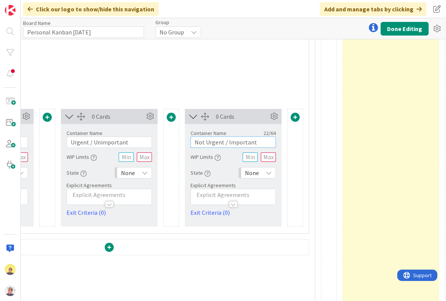
scroll to position [132, 762]
type input "Not Urgent / Important"
click at [288, 117] on div at bounding box center [295, 118] width 15 height 10
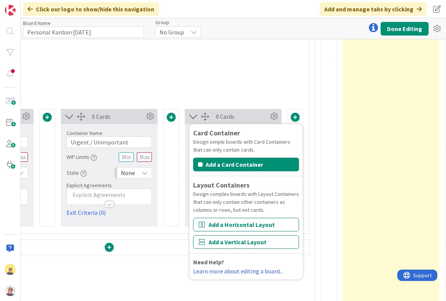
click at [231, 165] on button "Add a Card Container" at bounding box center [246, 165] width 106 height 14
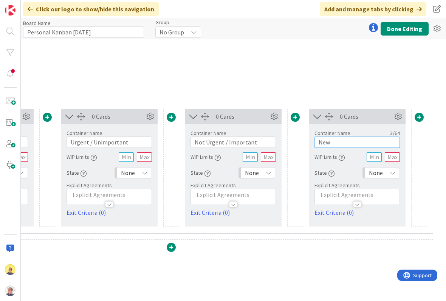
click at [324, 139] on input "New" at bounding box center [356, 141] width 85 height 11
type input "N"
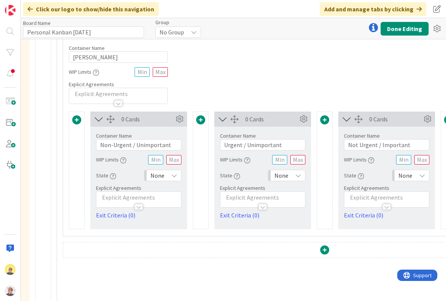
scroll to position [129, 610]
type input "Urgent and Important"
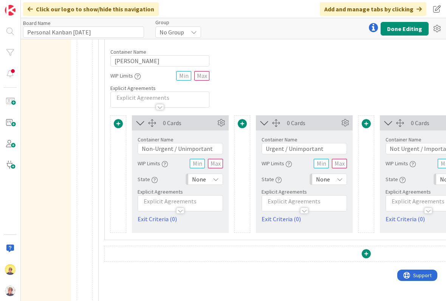
scroll to position [125, 566]
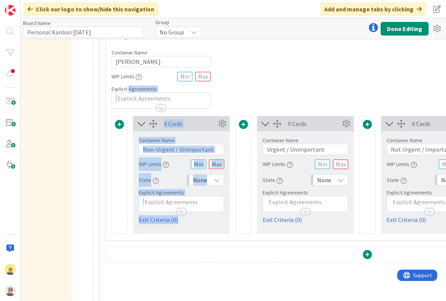
click at [303, 95] on div "Container Name 10 / 64 Eisenhower WIP Limits Explicit Agreements" at bounding box center [367, 75] width 523 height 65
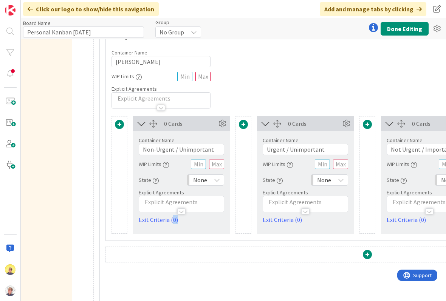
click at [278, 129] on div "0 Cards" at bounding box center [305, 123] width 97 height 15
click at [150, 261] on div at bounding box center [367, 255] width 523 height 17
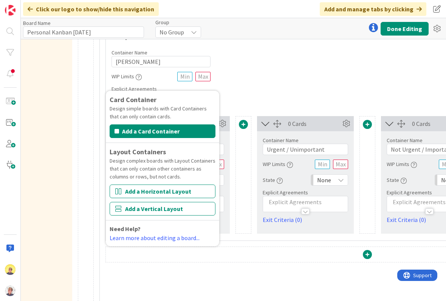
click at [260, 48] on div "Container Name 10 / 64 Eisenhower WIP Limits Explicit Agreements" at bounding box center [367, 75] width 523 height 65
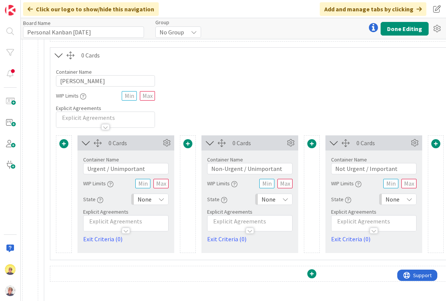
scroll to position [105, 632]
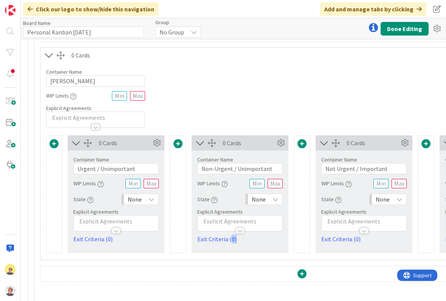
click at [339, 144] on div at bounding box center [336, 143] width 8 height 8
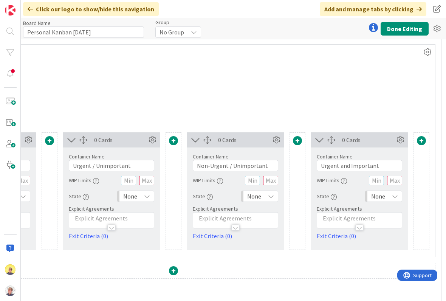
scroll to position [109, 759]
click at [338, 139] on div "0 Cards" at bounding box center [360, 138] width 97 height 15
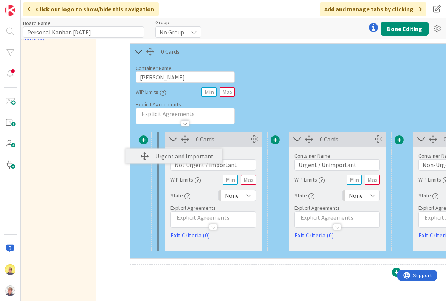
scroll to position [109, 541]
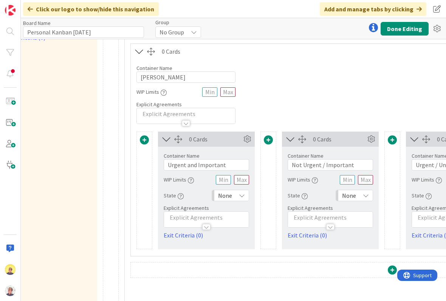
click at [247, 135] on icon at bounding box center [246, 138] width 11 height 11
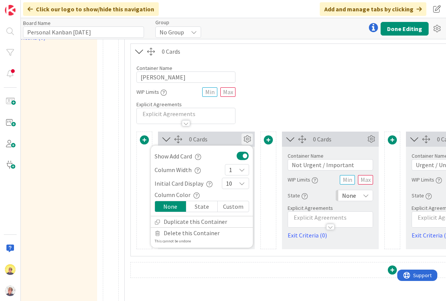
click at [241, 207] on div "Custom" at bounding box center [233, 206] width 31 height 11
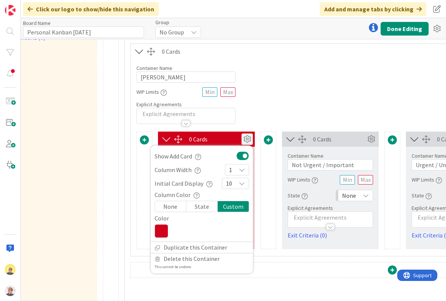
click at [165, 230] on icon at bounding box center [162, 231] width 14 height 14
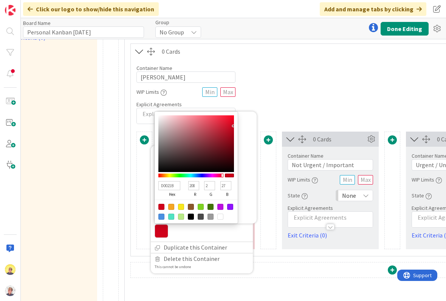
click at [203, 209] on div at bounding box center [201, 207] width 6 height 6
type input "7ED321"
type input "126"
type input "211"
type input "33"
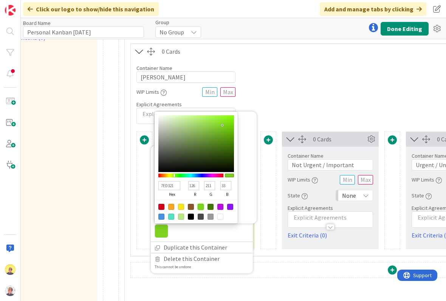
type input "B9F479"
type input "185"
type input "244"
type input "121"
type input "B5ED79"
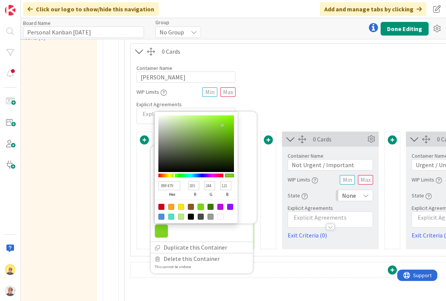
type input "181"
type input "237"
click at [197, 118] on div at bounding box center [196, 143] width 76 height 57
type input "B7F277"
type input "183"
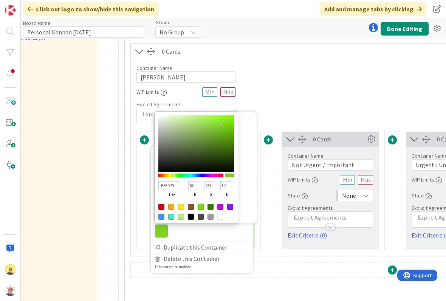
type input "242"
type input "119"
type input "B6DE8C"
type input "182"
type input "222"
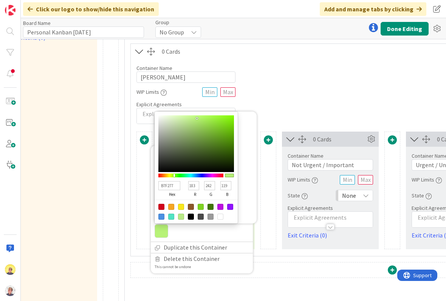
type input "140"
type input "B6DA8F"
type input "218"
type input "143"
click at [186, 123] on div at bounding box center [196, 143] width 76 height 57
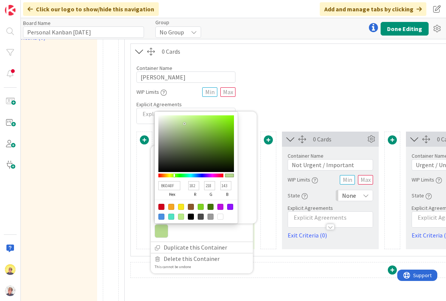
type input "B5DC8B"
type input "181"
type input "220"
type input "139"
click at [181, 217] on div at bounding box center [181, 216] width 6 height 6
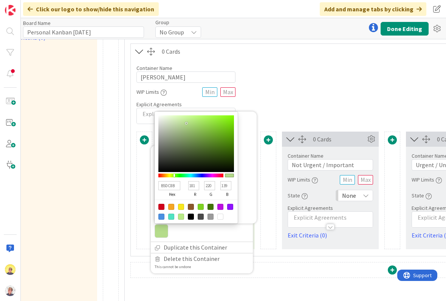
type input "B8E986"
type input "184"
type input "233"
type input "134"
click at [265, 190] on div at bounding box center [268, 190] width 16 height 118
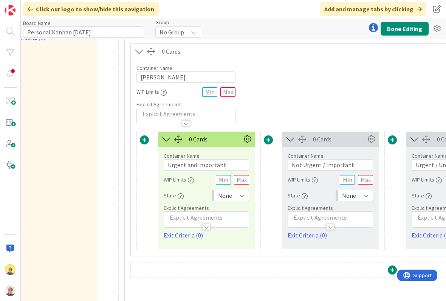
click at [373, 139] on icon at bounding box center [370, 138] width 11 height 11
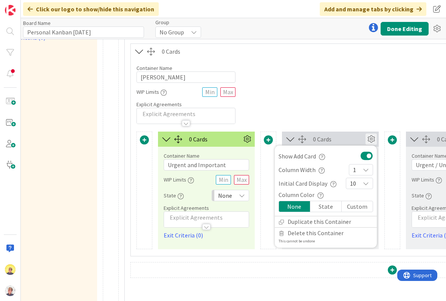
click at [357, 207] on div "Custom" at bounding box center [357, 206] width 31 height 11
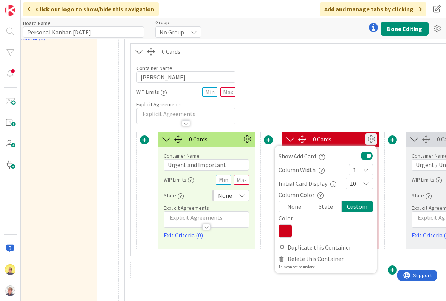
click at [287, 228] on icon at bounding box center [285, 231] width 14 height 14
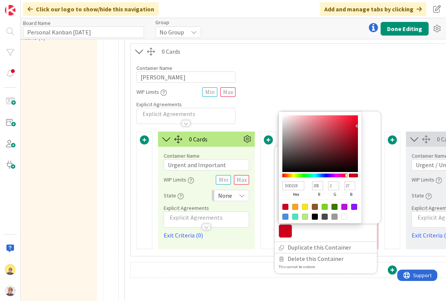
click at [304, 208] on div at bounding box center [305, 207] width 6 height 6
type input "F8E71C"
type input "248"
type input "231"
type input "28"
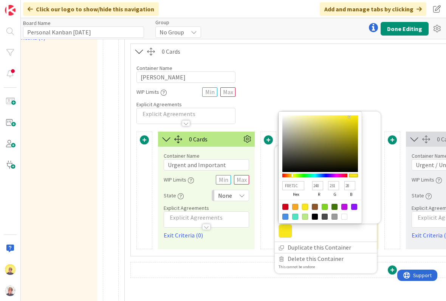
click at [384, 217] on div "Card Container Design simple boards with Card Containers that can only contain …" at bounding box center [392, 190] width 16 height 118
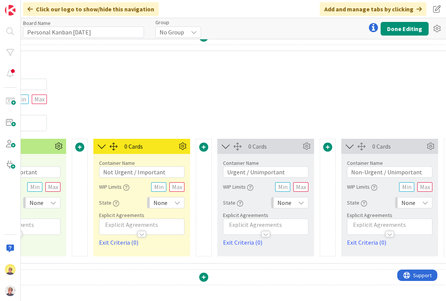
scroll to position [102, 731]
click at [308, 144] on icon at bounding box center [305, 146] width 11 height 11
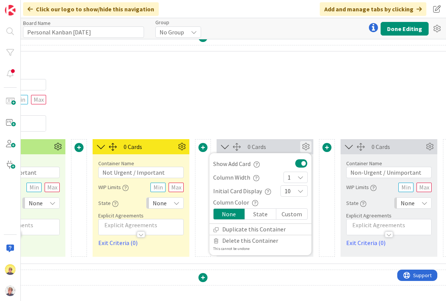
click at [296, 213] on div "Custom" at bounding box center [291, 214] width 31 height 11
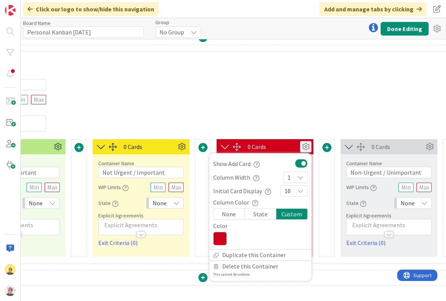
click at [226, 237] on icon at bounding box center [220, 239] width 14 height 14
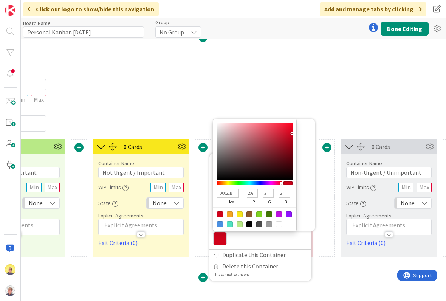
click at [230, 213] on div at bounding box center [230, 214] width 6 height 6
type input "F5A623"
type input "245"
type input "166"
type input "35"
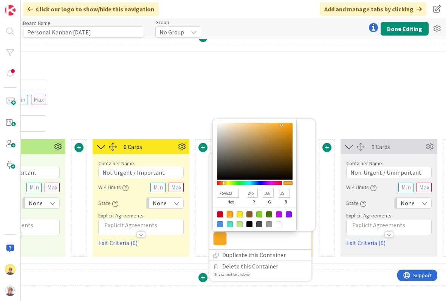
click at [323, 213] on div "Card Container Design simple boards with Card Containers that can only contain …" at bounding box center [327, 198] width 16 height 118
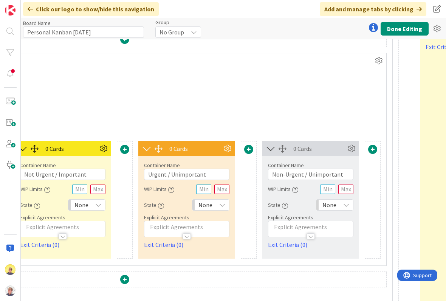
scroll to position [100, 812]
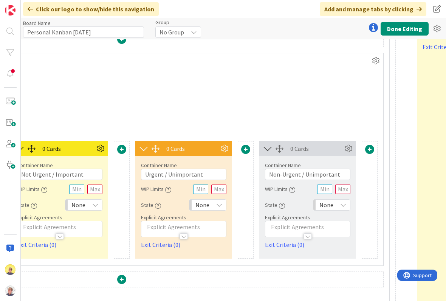
click at [347, 146] on icon at bounding box center [348, 148] width 11 height 11
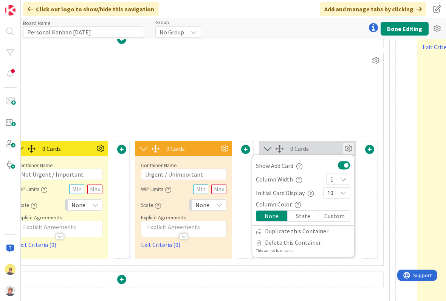
click at [336, 218] on div "Custom" at bounding box center [334, 215] width 31 height 11
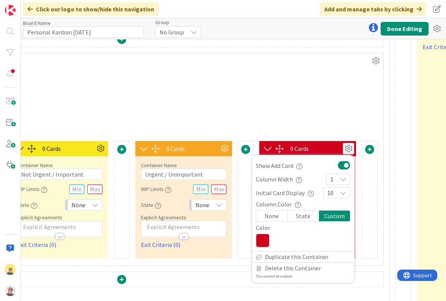
click at [265, 238] on icon at bounding box center [263, 241] width 14 height 14
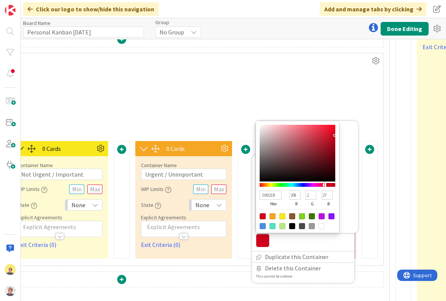
click at [313, 226] on div at bounding box center [312, 226] width 6 height 6
type input "9B9B9B"
type input "155"
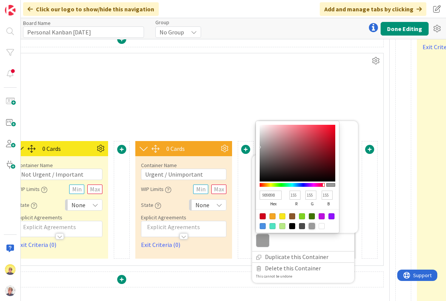
click at [334, 183] on div at bounding box center [330, 185] width 9 height 4
type input "4F4143"
type input "79"
type input "65"
type input "67"
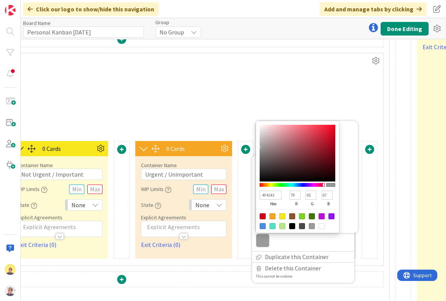
click at [260, 148] on div at bounding box center [260, 147] width 2 height 2
type input "655759"
type input "101"
type input "87"
click at [270, 159] on div at bounding box center [270, 159] width 2 height 2
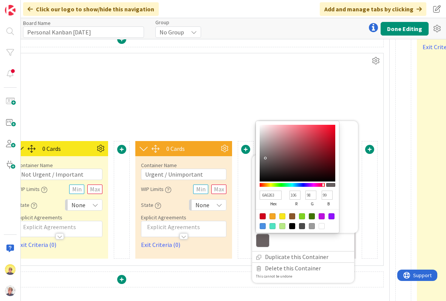
click at [265, 158] on div at bounding box center [265, 158] width 2 height 2
click at [295, 217] on div at bounding box center [292, 216] width 6 height 6
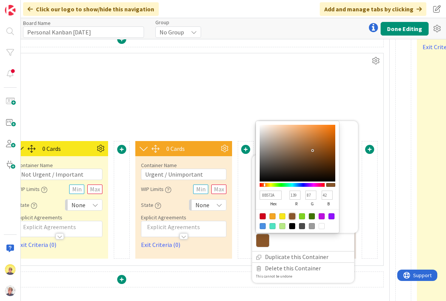
click at [221, 278] on div at bounding box center [121, 280] width 523 height 17
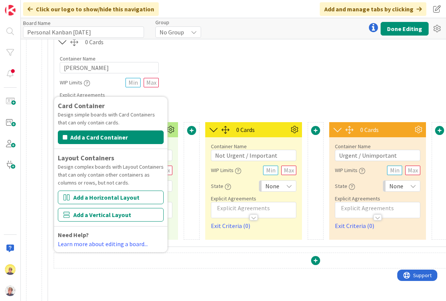
scroll to position [117, 618]
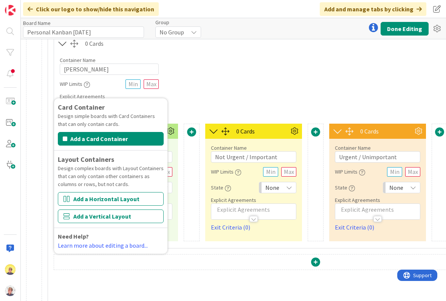
click at [275, 90] on div "Container Name 10 / 64 Eisenhower WIP Limits Explicit Agreements" at bounding box center [315, 83] width 523 height 65
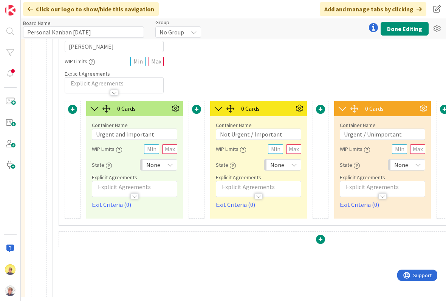
scroll to position [140, 614]
click at [318, 240] on span at bounding box center [319, 239] width 9 height 9
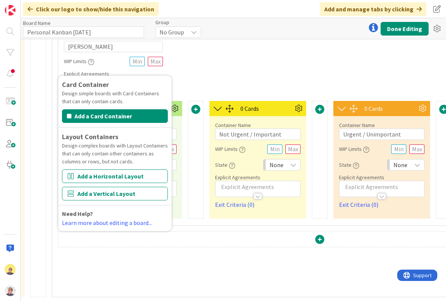
click at [112, 178] on button "Add a Horizontal Layout" at bounding box center [115, 176] width 106 height 14
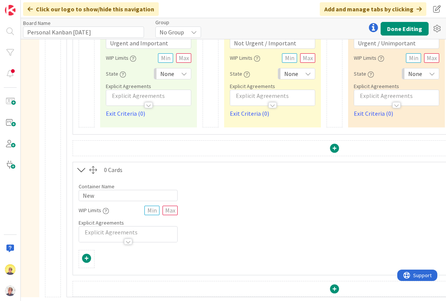
scroll to position [231, 599]
click at [119, 196] on input "New" at bounding box center [128, 195] width 99 height 11
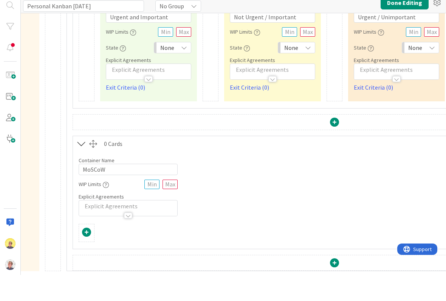
click at [92, 254] on div at bounding box center [86, 259] width 15 height 10
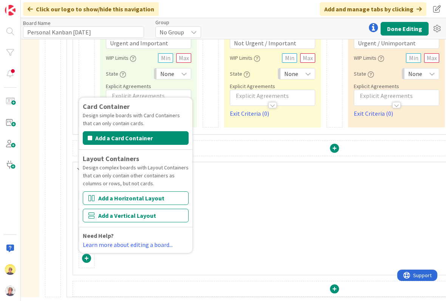
click at [143, 136] on button "Add a Card Container" at bounding box center [136, 138] width 106 height 14
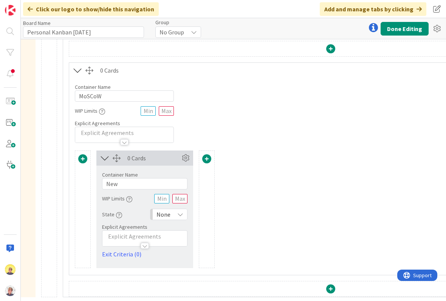
scroll to position [330, 603]
click at [138, 186] on input "New" at bounding box center [144, 183] width 85 height 11
click at [187, 156] on icon at bounding box center [184, 157] width 11 height 11
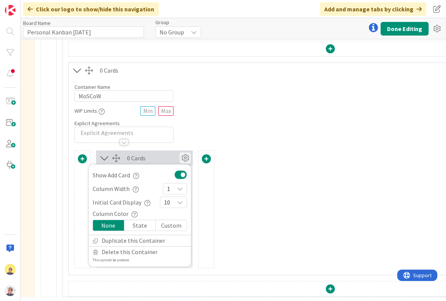
click at [175, 227] on div "Custom" at bounding box center [171, 225] width 31 height 11
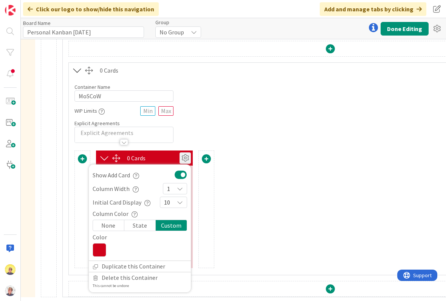
click at [102, 253] on icon at bounding box center [100, 250] width 14 height 14
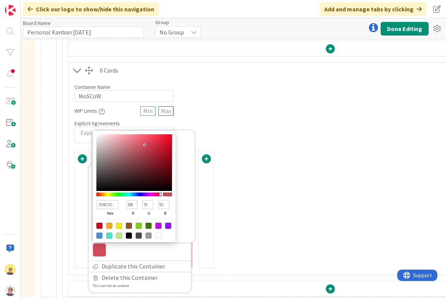
click at [144, 145] on div at bounding box center [145, 145] width 2 height 2
click at [208, 194] on div at bounding box center [206, 209] width 16 height 118
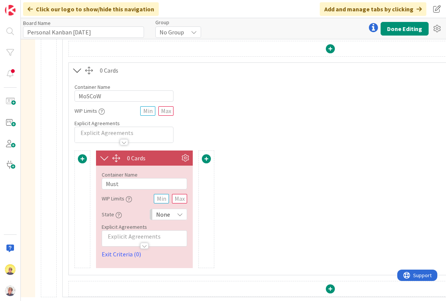
click at [206, 160] on span at bounding box center [206, 158] width 9 height 9
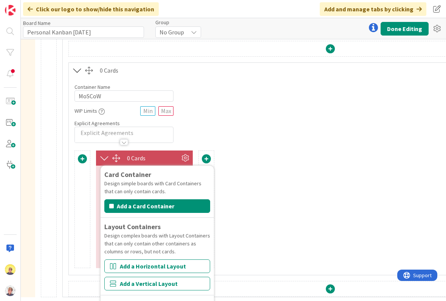
click at [167, 209] on button "Add a Card Container" at bounding box center [157, 206] width 106 height 14
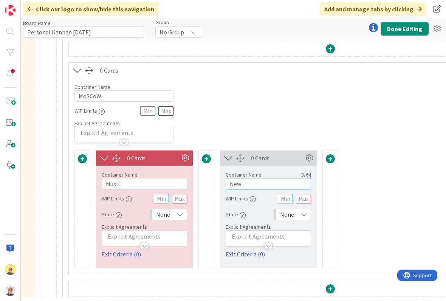
click at [258, 186] on input "New" at bounding box center [268, 183] width 85 height 11
click at [257, 185] on input "New" at bounding box center [268, 183] width 85 height 11
click at [307, 156] on icon at bounding box center [308, 157] width 11 height 11
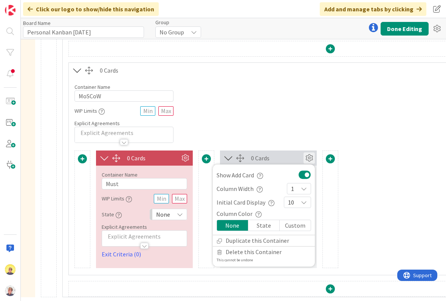
click at [299, 227] on div "Custom" at bounding box center [295, 225] width 31 height 11
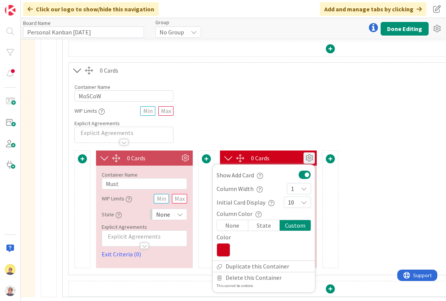
click at [224, 250] on icon at bounding box center [224, 250] width 14 height 14
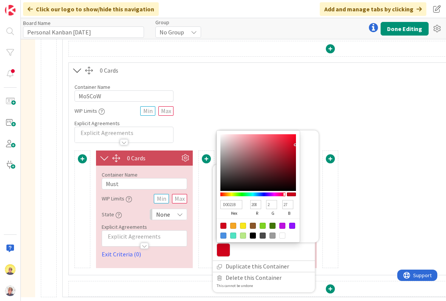
click at [234, 225] on div at bounding box center [233, 226] width 6 height 6
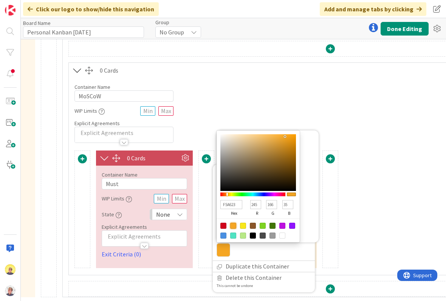
click at [357, 204] on div "Card Container Design simple boards with Card Containers that can only contain …" at bounding box center [330, 209] width 512 height 118
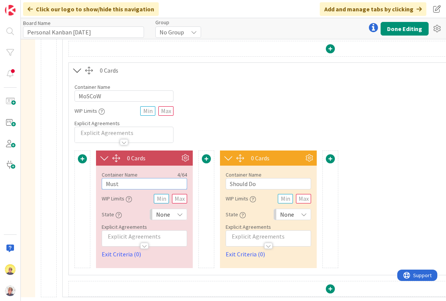
click at [150, 181] on input "Must" at bounding box center [144, 183] width 85 height 11
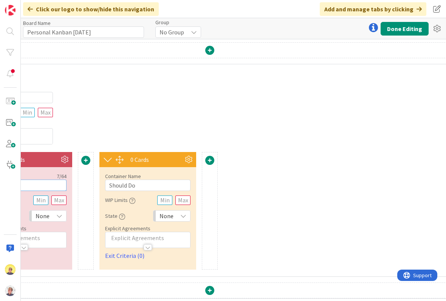
scroll to position [329, 728]
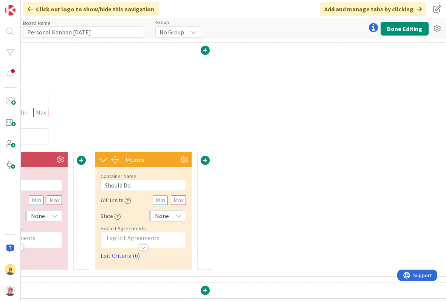
click at [210, 157] on div at bounding box center [205, 161] width 15 height 10
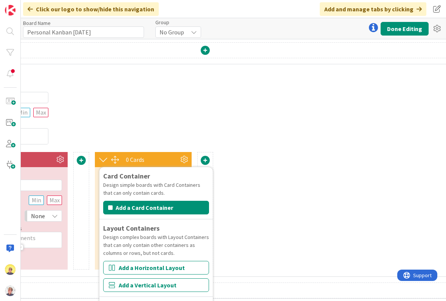
click at [184, 208] on button "Add a Card Container" at bounding box center [156, 208] width 106 height 14
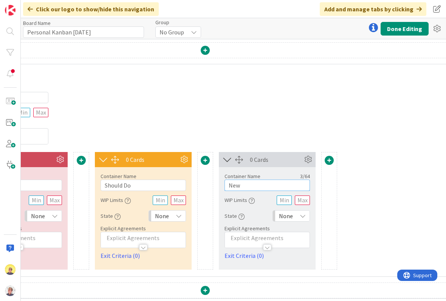
click at [252, 183] on input "New" at bounding box center [266, 184] width 85 height 11
click at [306, 160] on icon at bounding box center [307, 159] width 11 height 11
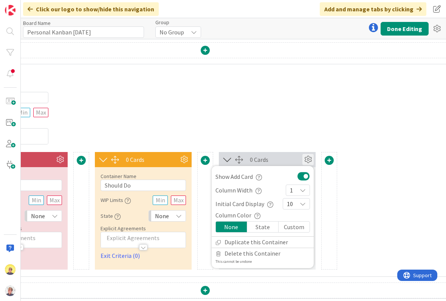
click at [296, 229] on div "Custom" at bounding box center [293, 226] width 31 height 11
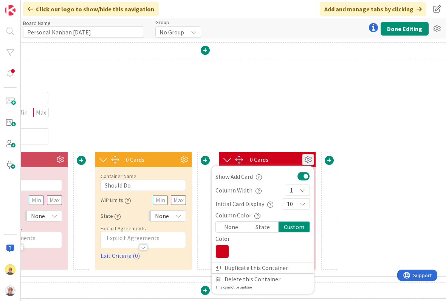
click at [224, 252] on icon at bounding box center [222, 251] width 14 height 14
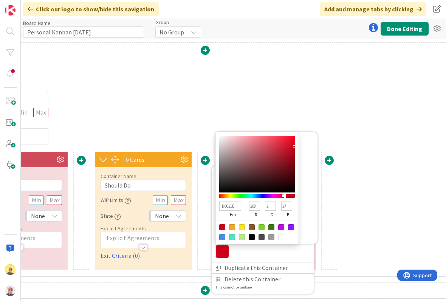
click at [283, 225] on div at bounding box center [281, 227] width 6 height 6
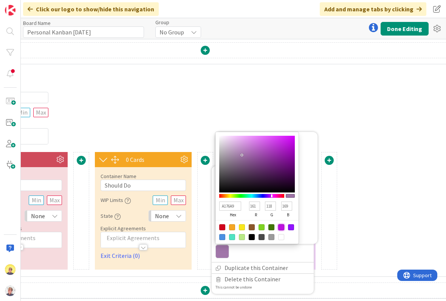
click at [242, 155] on div at bounding box center [242, 155] width 2 height 2
click at [334, 114] on div "Container Name 6 / 64 MoSCoW WIP Limits Explicit Agreements" at bounding box center [205, 111] width 523 height 65
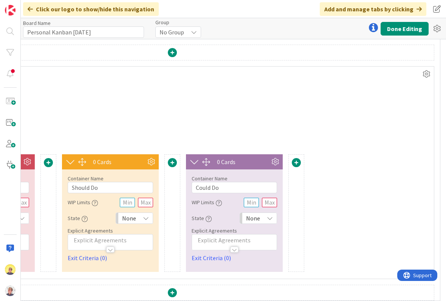
scroll to position [326, 765]
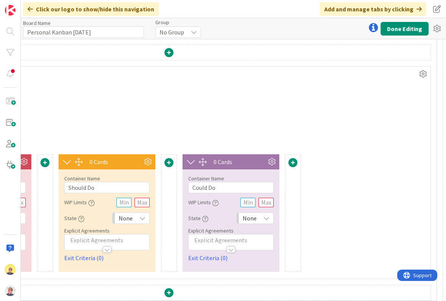
click at [294, 161] on span at bounding box center [292, 162] width 9 height 9
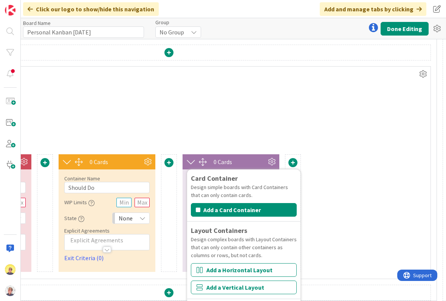
click at [264, 210] on button "Add a Card Container" at bounding box center [244, 210] width 106 height 14
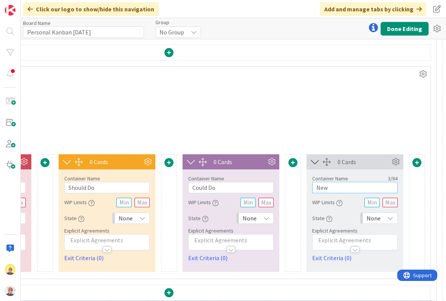
click at [337, 187] on input "New" at bounding box center [354, 187] width 85 height 11
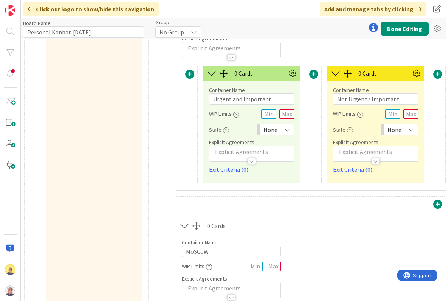
scroll to position [176, 498]
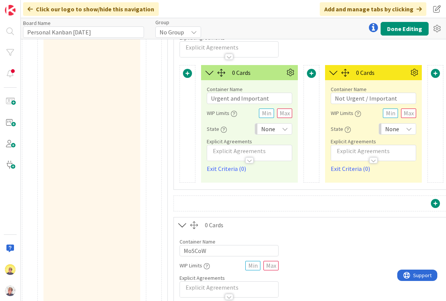
click at [414, 26] on button "Done Editing" at bounding box center [404, 29] width 48 height 14
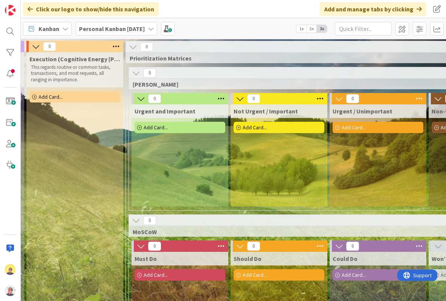
scroll to position [0, 393]
click at [141, 100] on icon at bounding box center [141, 98] width 8 height 8
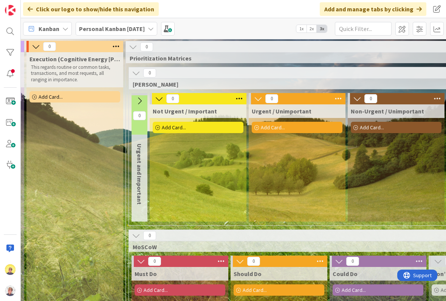
click at [145, 98] on button at bounding box center [139, 100] width 16 height 11
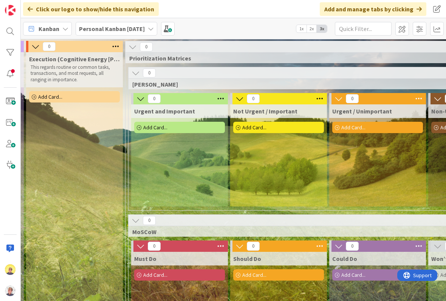
scroll to position [0, 393]
click at [133, 45] on icon at bounding box center [132, 47] width 8 height 8
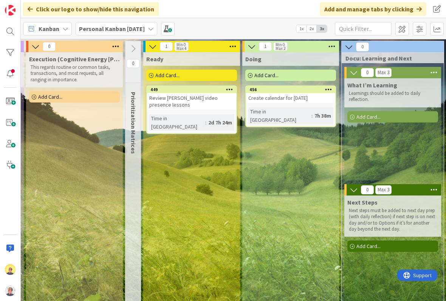
click at [134, 49] on icon at bounding box center [133, 49] width 8 height 8
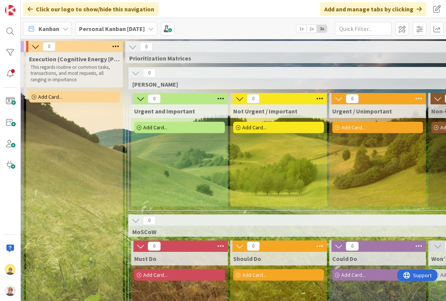
click at [134, 69] on icon at bounding box center [135, 73] width 8 height 8
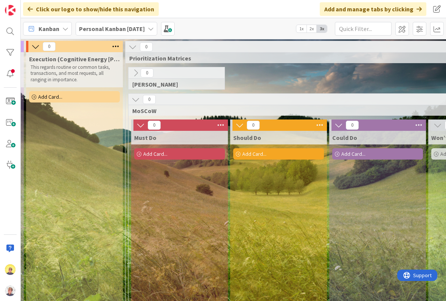
click at [140, 103] on icon at bounding box center [135, 99] width 8 height 8
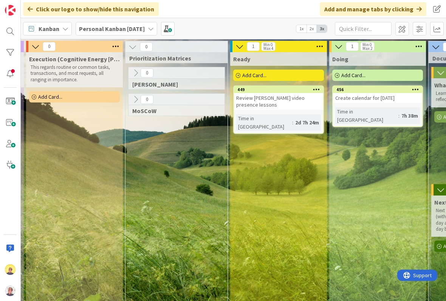
click at [136, 47] on icon at bounding box center [132, 47] width 8 height 8
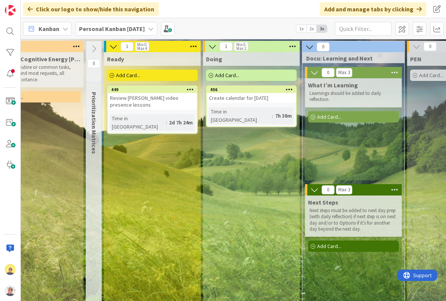
scroll to position [0, 434]
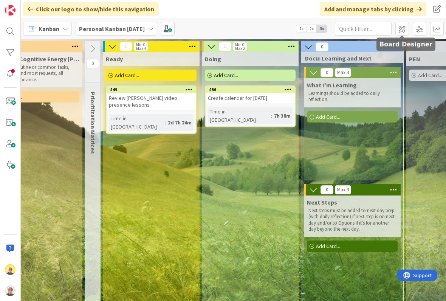
click at [402, 28] on span at bounding box center [402, 29] width 14 height 14
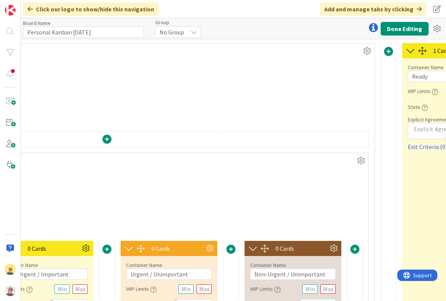
scroll to position [0, 827]
click at [368, 48] on icon at bounding box center [366, 50] width 11 height 11
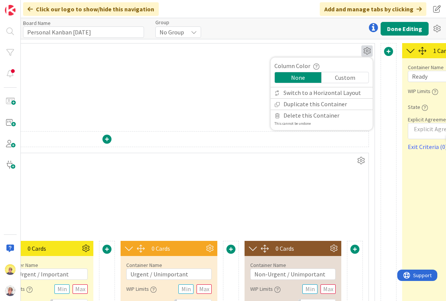
click at [351, 76] on div "Custom" at bounding box center [345, 77] width 47 height 11
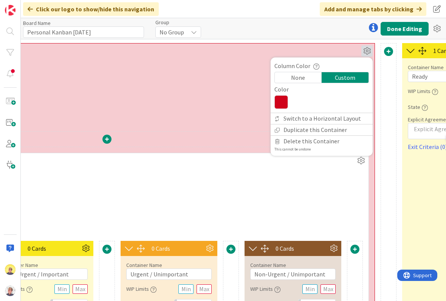
click at [278, 103] on icon at bounding box center [281, 102] width 14 height 14
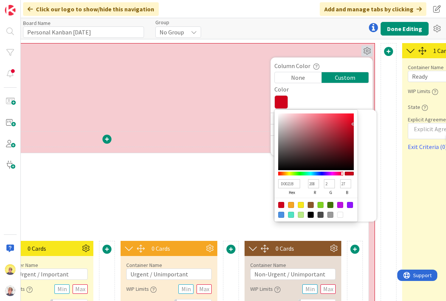
click at [292, 206] on div at bounding box center [291, 205] width 6 height 6
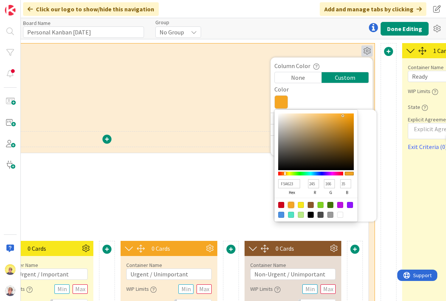
click at [410, 27] on button "Done Editing" at bounding box center [404, 29] width 48 height 14
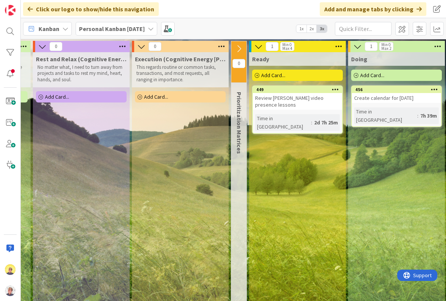
scroll to position [0, 288]
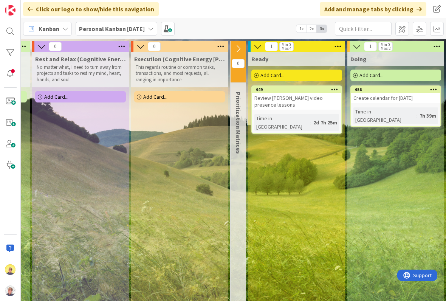
click at [238, 50] on icon at bounding box center [238, 49] width 8 height 8
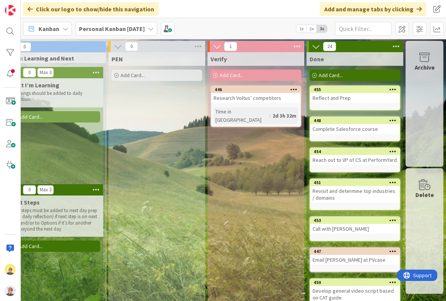
scroll to position [0, 0]
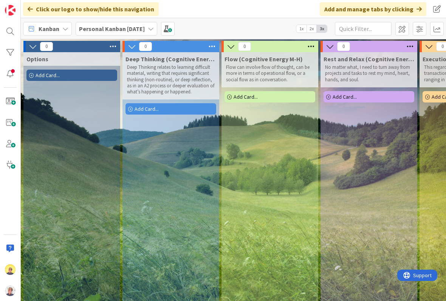
click at [133, 45] on icon at bounding box center [132, 46] width 8 height 8
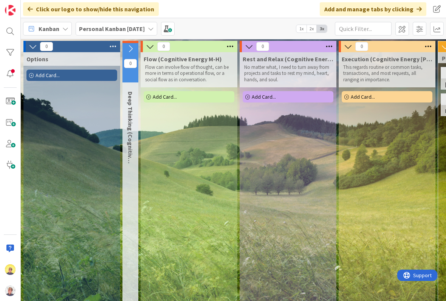
click at [151, 45] on icon at bounding box center [150, 46] width 8 height 8
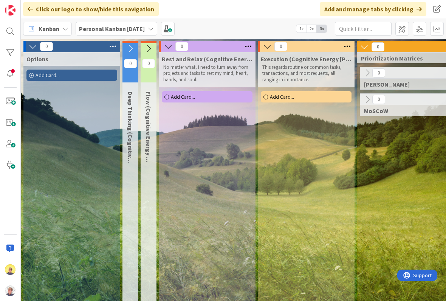
click at [169, 47] on icon at bounding box center [168, 46] width 8 height 8
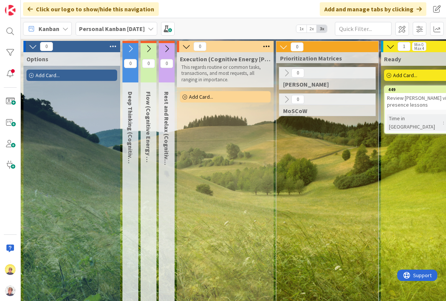
click at [186, 50] on icon at bounding box center [186, 46] width 8 height 8
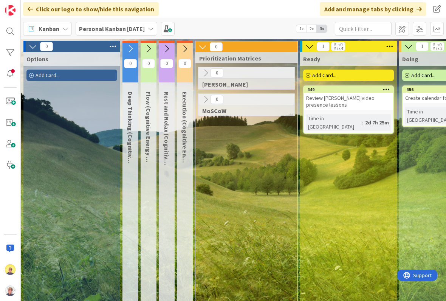
click at [201, 49] on icon at bounding box center [202, 47] width 8 height 8
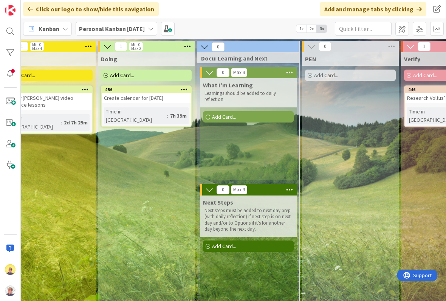
click at [309, 46] on icon at bounding box center [311, 46] width 8 height 8
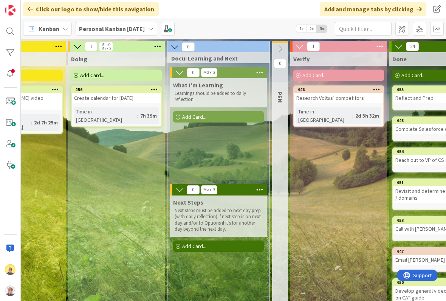
click at [296, 49] on icon at bounding box center [299, 46] width 8 height 8
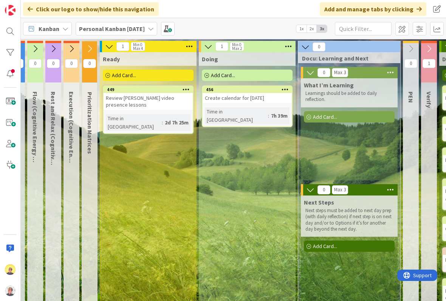
click at [305, 43] on icon at bounding box center [305, 47] width 8 height 8
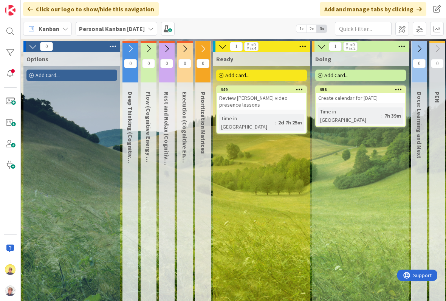
click at [272, 87] on div "449" at bounding box center [261, 89] width 89 height 7
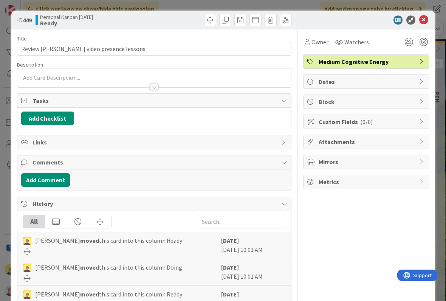
click at [420, 19] on icon at bounding box center [423, 19] width 9 height 9
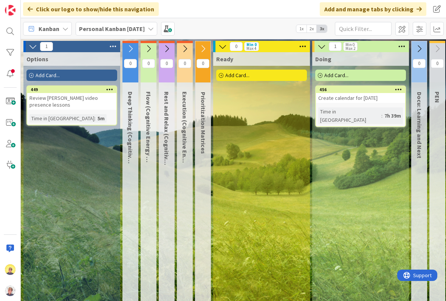
click at [265, 14] on div "Click our logo to show/hide this navigation Add and manage tabs by clicking" at bounding box center [233, 9] width 425 height 18
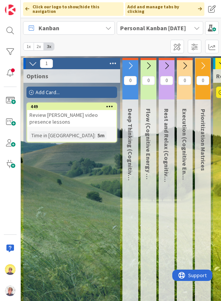
click at [72, 91] on div "Add Card..." at bounding box center [71, 92] width 91 height 11
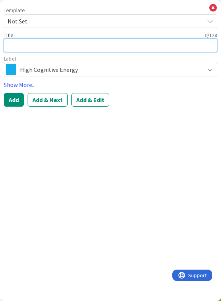
click at [99, 43] on textarea at bounding box center [110, 46] width 213 height 14
click at [99, 42] on textarea at bounding box center [110, 46] width 213 height 14
click at [105, 45] on textarea at bounding box center [110, 46] width 213 height 14
paste textarea "8:30 Interview with [PERSON_NAME]"
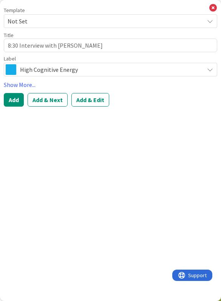
click at [90, 70] on span "High Cognitive Energy" at bounding box center [110, 69] width 180 height 11
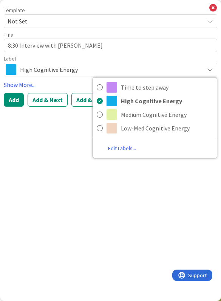
click at [153, 119] on span "Medium Cognitive Energy" at bounding box center [167, 114] width 92 height 11
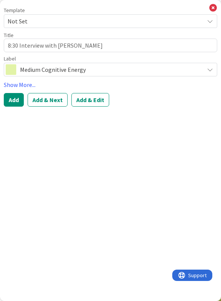
click at [215, 6] on icon at bounding box center [213, 8] width 8 height 8
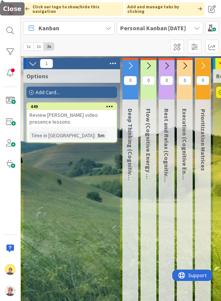
click at [70, 94] on div "Add Card..." at bounding box center [71, 92] width 91 height 11
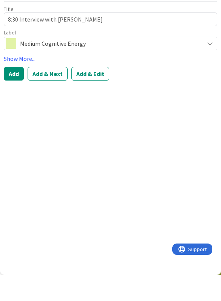
click at [49, 93] on button "Add & Next" at bounding box center [48, 100] width 40 height 14
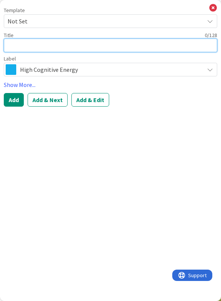
click at [90, 47] on textarea at bounding box center [110, 46] width 213 height 14
click at [129, 51] on textarea at bounding box center [110, 46] width 213 height 14
paste textarea "Process notes from the interview coaching session"
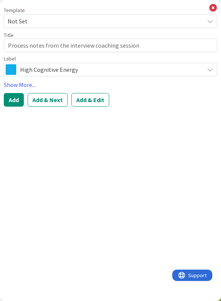
click at [50, 103] on button "Add & Next" at bounding box center [48, 100] width 40 height 14
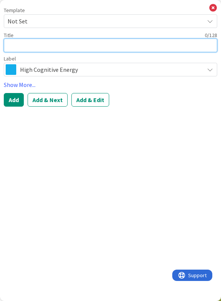
click at [83, 48] on textarea at bounding box center [110, 46] width 213 height 14
click at [104, 50] on textarea at bounding box center [110, 46] width 213 height 14
paste textarea "Create any new talk tracks"
click at [36, 47] on textarea "Create any new talk tracks" at bounding box center [110, 46] width 213 height 14
click at [107, 46] on textarea "Create any new talk tracks" at bounding box center [110, 46] width 213 height 14
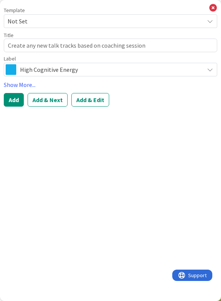
click at [59, 95] on button "Add & Next" at bounding box center [48, 100] width 40 height 14
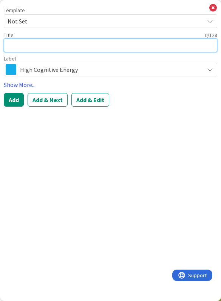
click at [65, 47] on textarea at bounding box center [110, 46] width 213 height 14
click at [101, 47] on textarea at bounding box center [110, 46] width 213 height 14
paste textarea "Apply to 1-2 jobs"
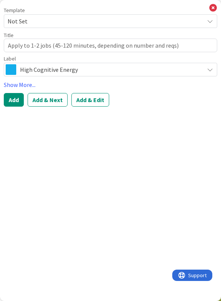
click at [209, 72] on icon at bounding box center [210, 70] width 6 height 6
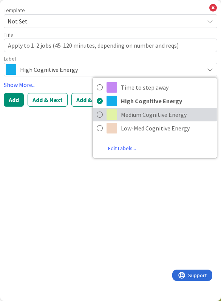
click at [148, 118] on span "Medium Cognitive Energy" at bounding box center [167, 114] width 92 height 11
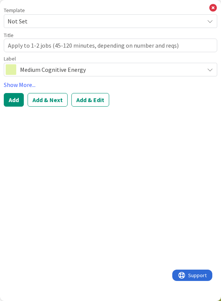
click at [61, 105] on button "Add & Next" at bounding box center [48, 100] width 40 height 14
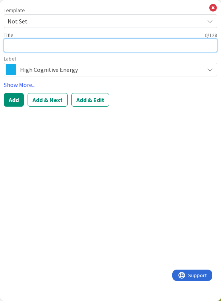
click at [121, 45] on textarea at bounding box center [110, 46] width 213 height 14
click at [147, 48] on textarea at bounding box center [110, 46] width 213 height 14
paste textarea "Learn about Salesforce for CS"
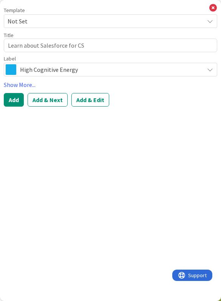
click at [147, 75] on div "High Cognitive Energy" at bounding box center [110, 70] width 213 height 14
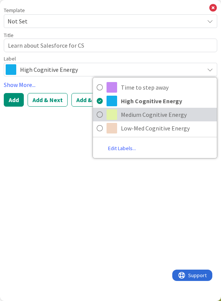
click at [171, 120] on link "Medium Cognitive Energy" at bounding box center [155, 115] width 124 height 14
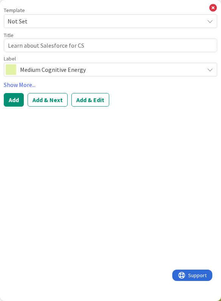
click at [16, 99] on button "Add" at bounding box center [14, 100] width 20 height 14
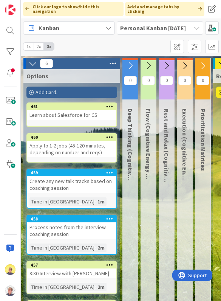
click at [88, 93] on div "Add Card..." at bounding box center [71, 92] width 91 height 11
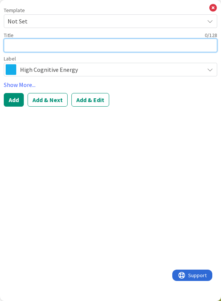
click at [92, 49] on textarea at bounding box center [110, 46] width 213 height 14
click at [80, 48] on textarea at bounding box center [110, 46] width 213 height 14
paste textarea "Develop talk tracks on: DR, DER, Voltus, RTOs"
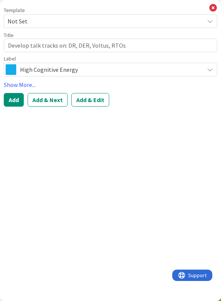
click at [140, 72] on span "High Cognitive Energy" at bounding box center [110, 69] width 180 height 11
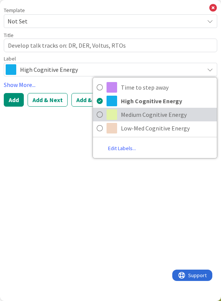
click at [148, 118] on span "Medium Cognitive Energy" at bounding box center [167, 114] width 92 height 11
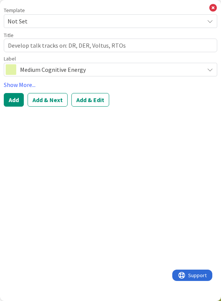
click at [55, 103] on button "Add & Next" at bounding box center [48, 100] width 40 height 14
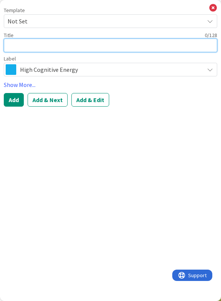
click at [98, 47] on textarea at bounding box center [110, 46] width 213 height 14
click at [80, 45] on textarea at bounding box center [110, 46] width 213 height 14
click at [101, 50] on textarea at bounding box center [110, 46] width 213 height 14
paste textarea "Begin crafting questions for interview based on interview coaching"
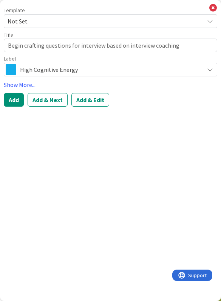
click at [51, 102] on button "Add & Next" at bounding box center [48, 100] width 40 height 14
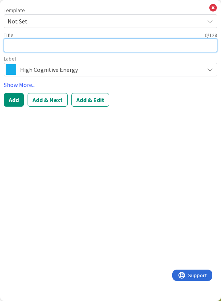
click at [71, 47] on textarea at bounding box center [110, 46] width 213 height 14
click at [76, 46] on textarea at bounding box center [110, 46] width 213 height 14
click at [79, 43] on textarea at bounding box center [110, 46] width 213 height 14
click at [77, 48] on textarea at bounding box center [110, 46] width 213 height 14
paste textarea "Determine and implement cue that starts reflect and prep loop."
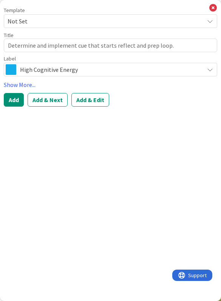
click at [55, 103] on button "Add & Next" at bounding box center [48, 100] width 40 height 14
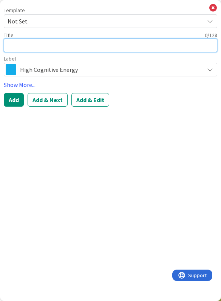
click at [119, 46] on textarea at bounding box center [110, 46] width 213 height 14
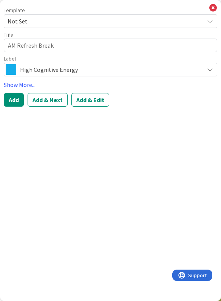
click at [91, 69] on span "High Cognitive Energy" at bounding box center [110, 69] width 180 height 11
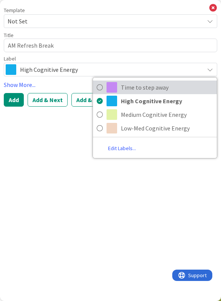
click at [157, 90] on span "Time to step away" at bounding box center [167, 87] width 92 height 11
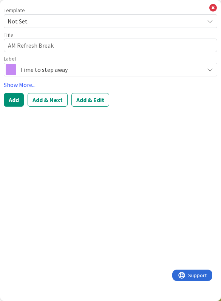
click at [57, 106] on button "Add & Next" at bounding box center [48, 100] width 40 height 14
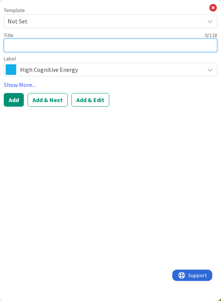
click at [91, 50] on textarea at bounding box center [110, 46] width 213 height 14
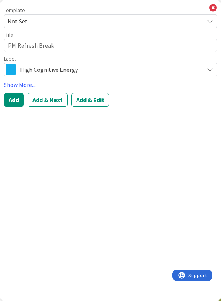
click at [114, 74] on span "High Cognitive Energy" at bounding box center [110, 69] width 180 height 11
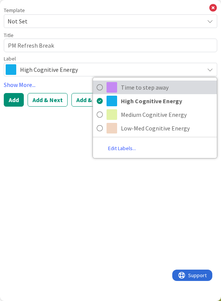
click at [136, 91] on span "Time to step away" at bounding box center [167, 87] width 92 height 11
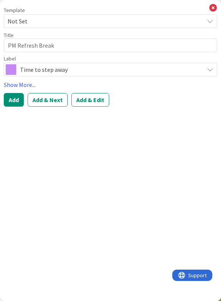
click at [56, 104] on button "Add & Next" at bounding box center [48, 100] width 40 height 14
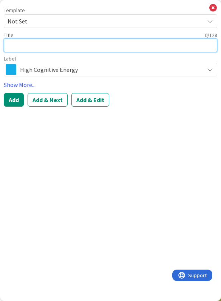
click at [71, 43] on textarea at bounding box center [110, 46] width 213 height 14
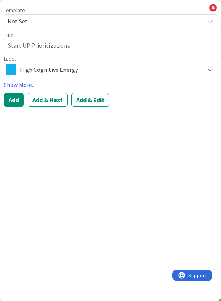
click at [20, 101] on button "Add" at bounding box center [14, 100] width 20 height 14
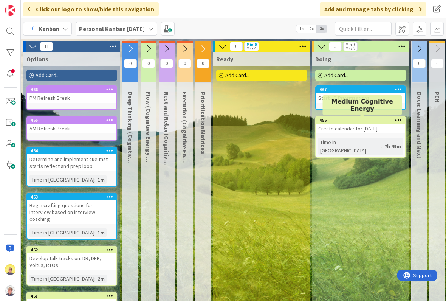
click at [353, 122] on div "456" at bounding box center [362, 120] width 86 height 5
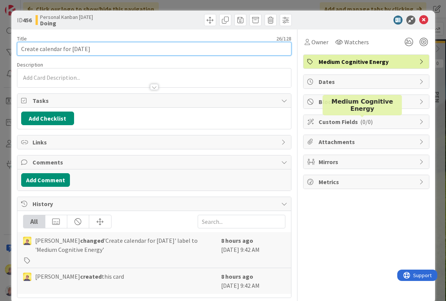
click at [57, 51] on input "Create calendar for [DATE]" at bounding box center [154, 49] width 274 height 14
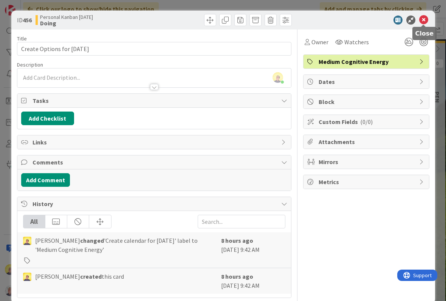
click at [421, 21] on icon at bounding box center [423, 19] width 9 height 9
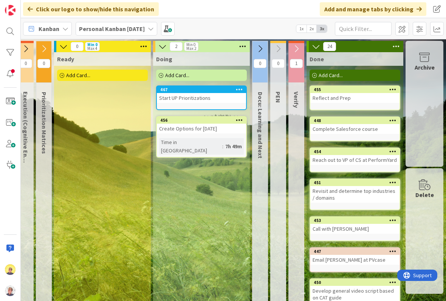
scroll to position [0, 159]
click at [199, 180] on div "Doing Add Card... 467 Start UP Prioritizations 456 Create Options for [DATE] Ti…" at bounding box center [201, 289] width 97 height 475
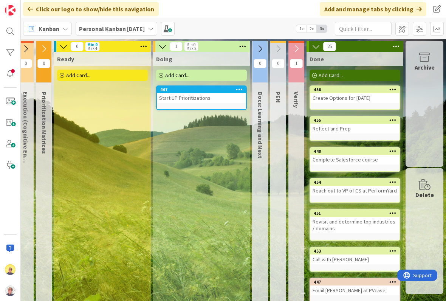
click at [422, 95] on div "Archive" at bounding box center [424, 104] width 38 height 126
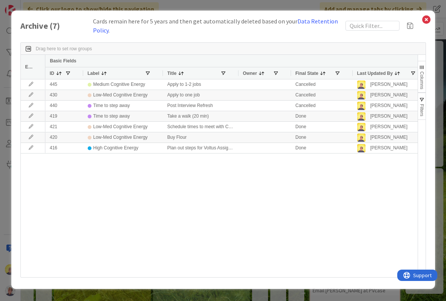
click at [423, 109] on span "Filters" at bounding box center [421, 110] width 5 height 12
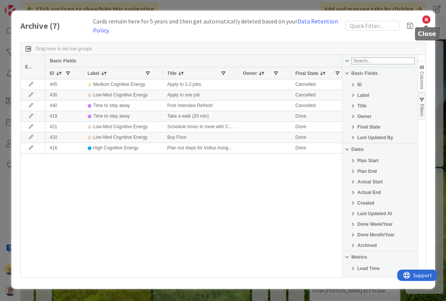
click at [426, 19] on icon at bounding box center [426, 19] width 10 height 11
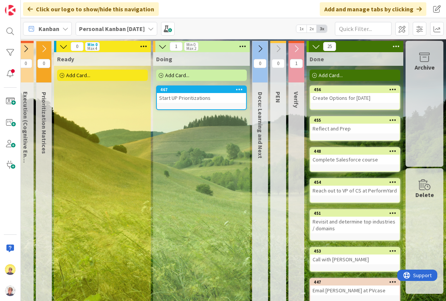
click at [416, 269] on div "Delete" at bounding box center [424, 231] width 38 height 126
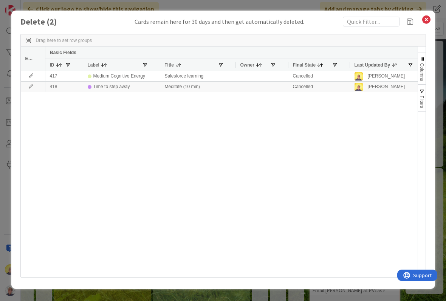
click at [7, 207] on div "Delete ( 2 ) Cards remain here for 30 days and then get automatically deleted. …" at bounding box center [223, 150] width 446 height 301
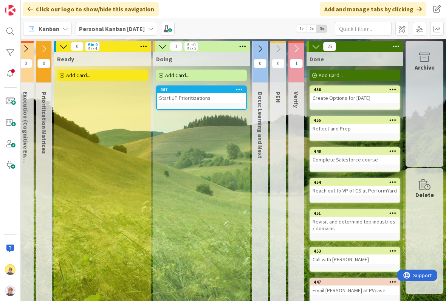
click at [421, 275] on span "Support" at bounding box center [422, 275] width 19 height 9
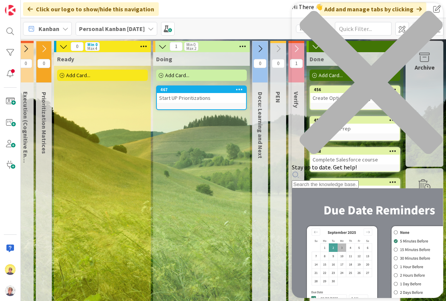
scroll to position [102, 0]
click at [338, 45] on div "Hi There 👋 Stay up to date. Get help!" at bounding box center [367, 95] width 151 height 185
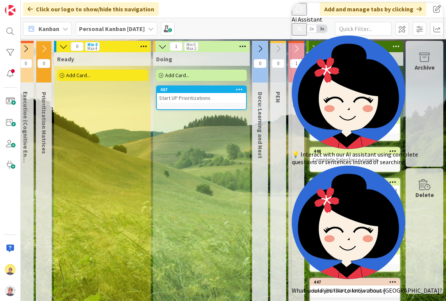
scroll to position [0, 0]
click at [212, 234] on div "Doing Add Card... 467 Start UP Prioritizations" at bounding box center [201, 289] width 97 height 475
click at [304, 24] on icon "Close Button" at bounding box center [299, 28] width 9 height 9
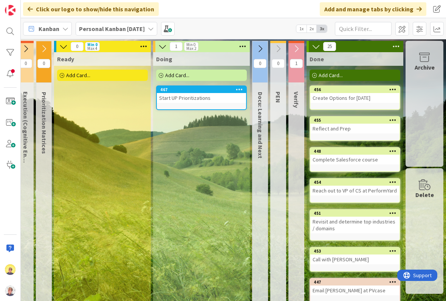
click at [395, 48] on icon at bounding box center [396, 46] width 10 height 11
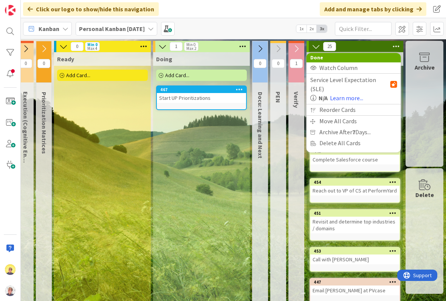
click at [218, 195] on div "Doing Add Card... 467 Start UP Prioritizations" at bounding box center [201, 289] width 97 height 475
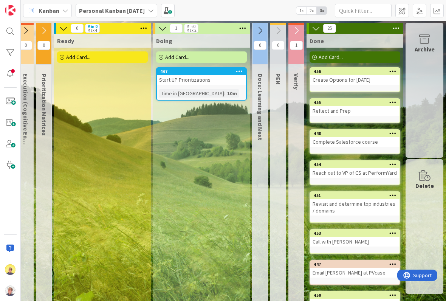
scroll to position [0, 159]
click at [261, 33] on icon at bounding box center [260, 30] width 8 height 8
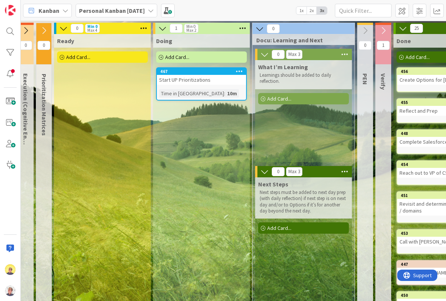
click at [67, 29] on icon at bounding box center [63, 28] width 8 height 8
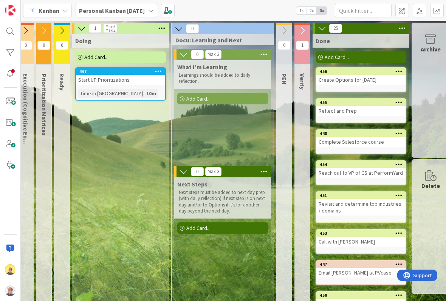
click at [307, 13] on span "2x" at bounding box center [311, 11] width 10 height 8
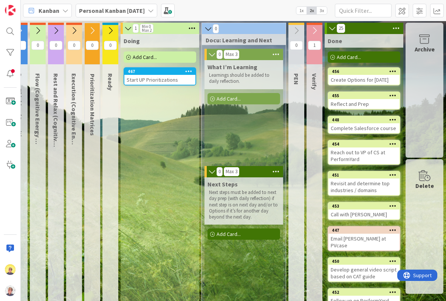
scroll to position [0, 93]
